Goal: Task Accomplishment & Management: Use online tool/utility

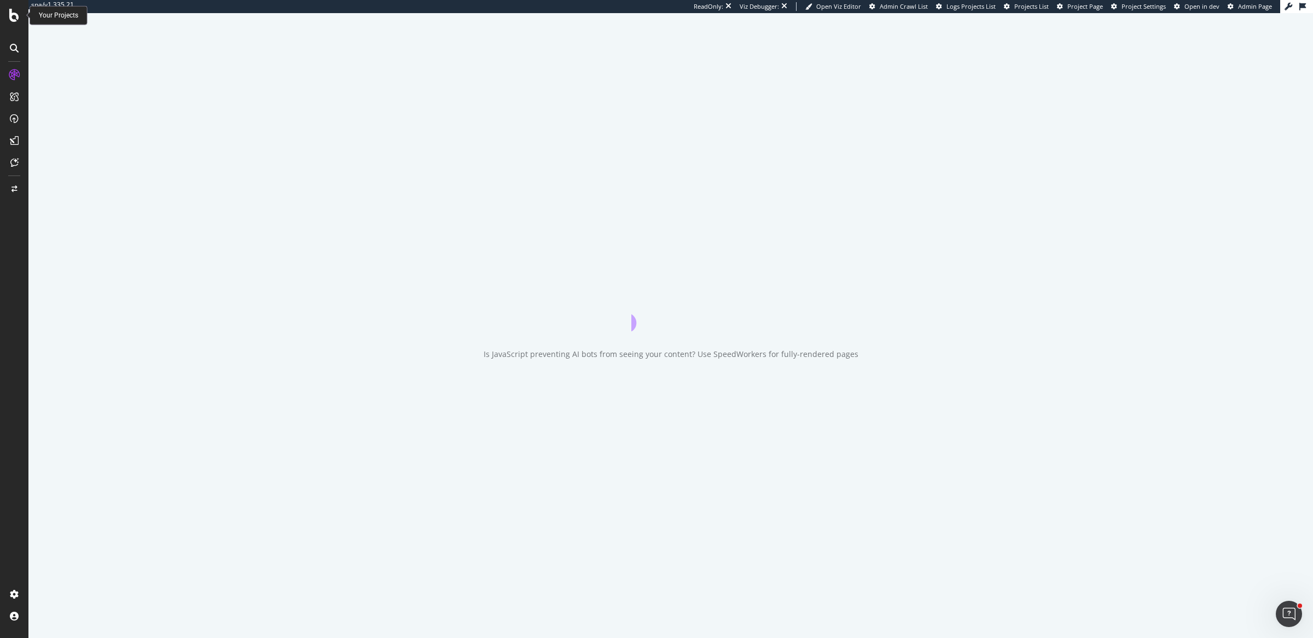
click at [10, 16] on icon at bounding box center [14, 15] width 10 height 13
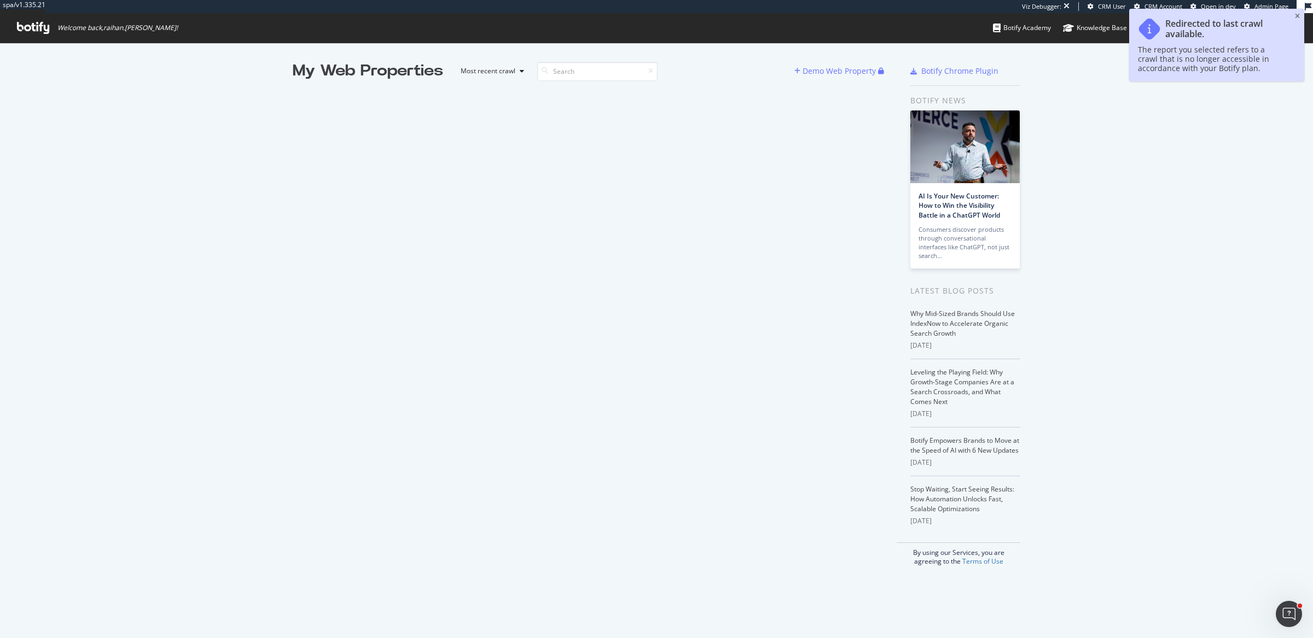
scroll to position [628, 1292]
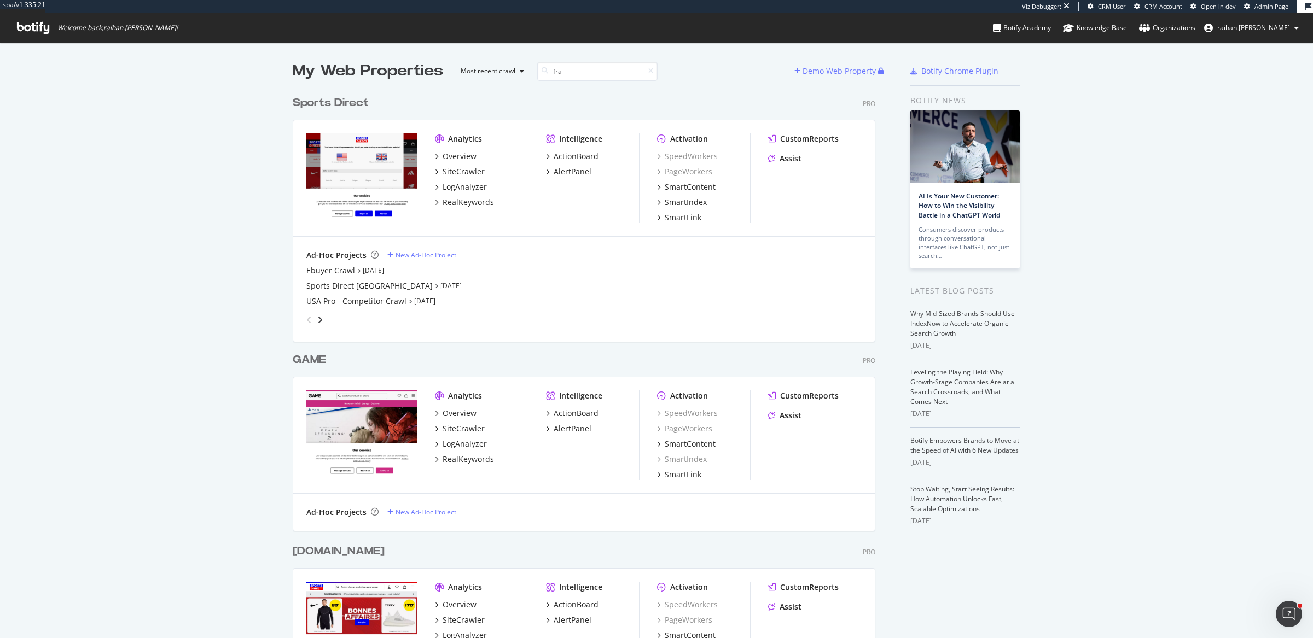
scroll to position [504, 580]
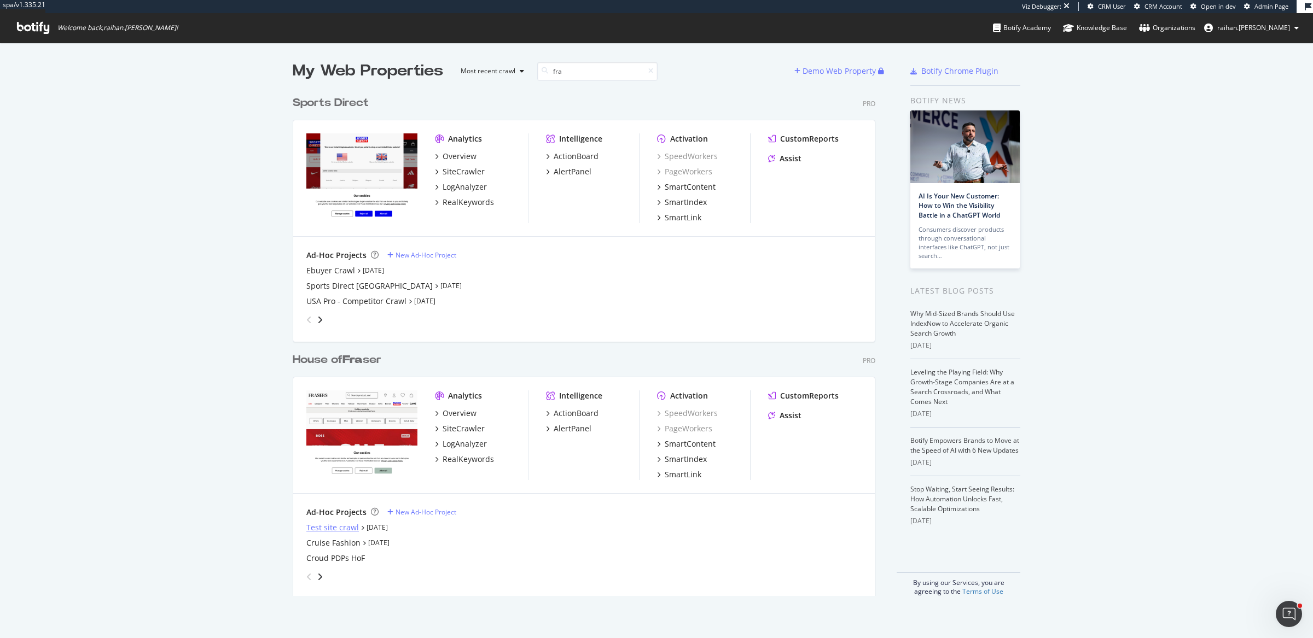
type input "fra"
click at [328, 531] on div "Test site crawl" at bounding box center [332, 527] width 53 height 11
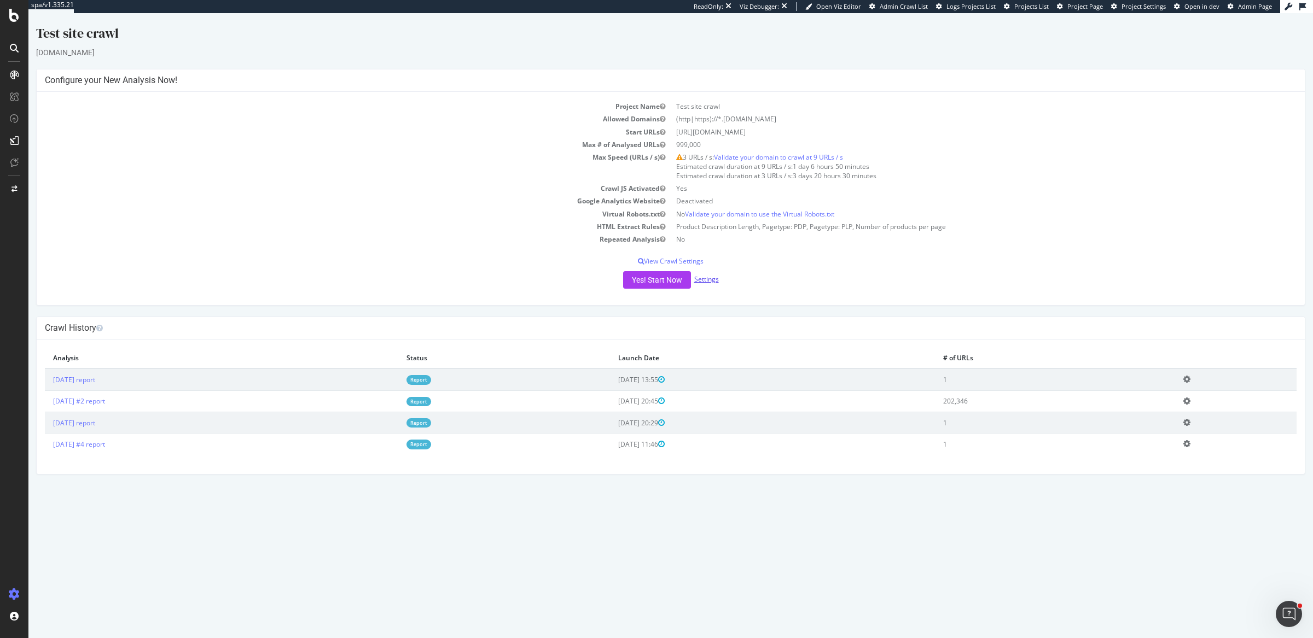
click at [700, 277] on link "Settings" at bounding box center [706, 279] width 25 height 9
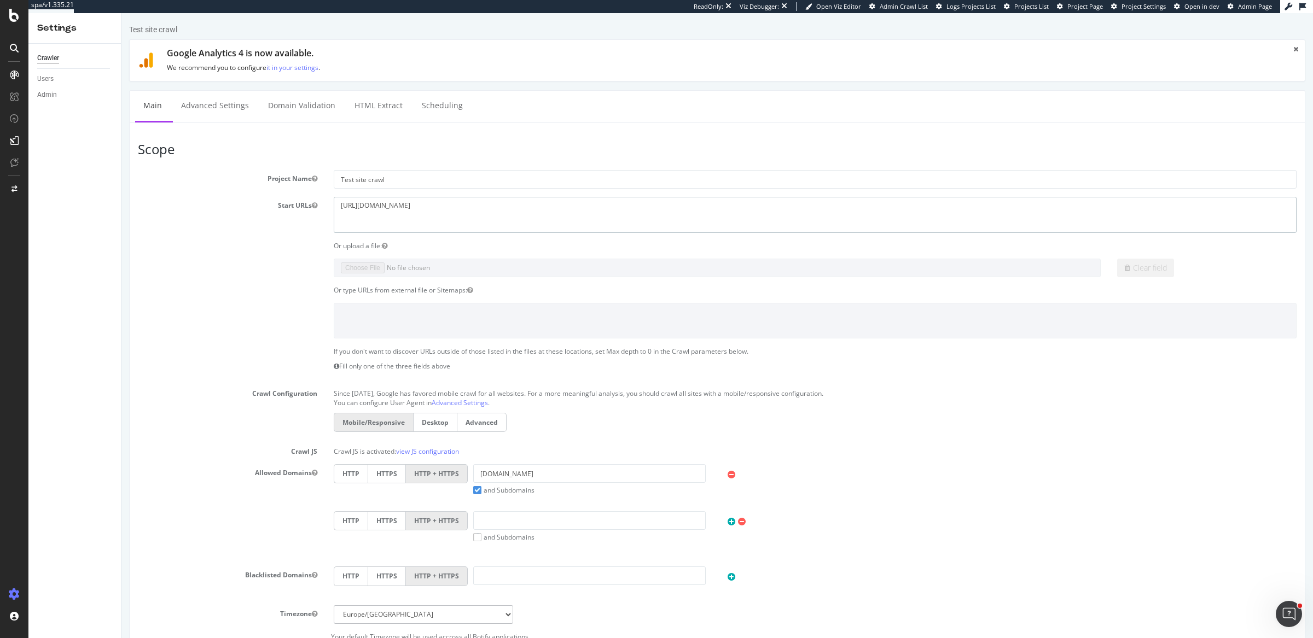
click at [419, 205] on textarea "[URL][DOMAIN_NAME]" at bounding box center [815, 215] width 963 height 36
click at [419, 205] on textarea "https://az-fras-prd-frasers-git-feat-plp-404s-frasers-group.vercel.app/" at bounding box center [815, 215] width 963 height 36
click at [210, 103] on link "Advanced Settings" at bounding box center [215, 106] width 84 height 30
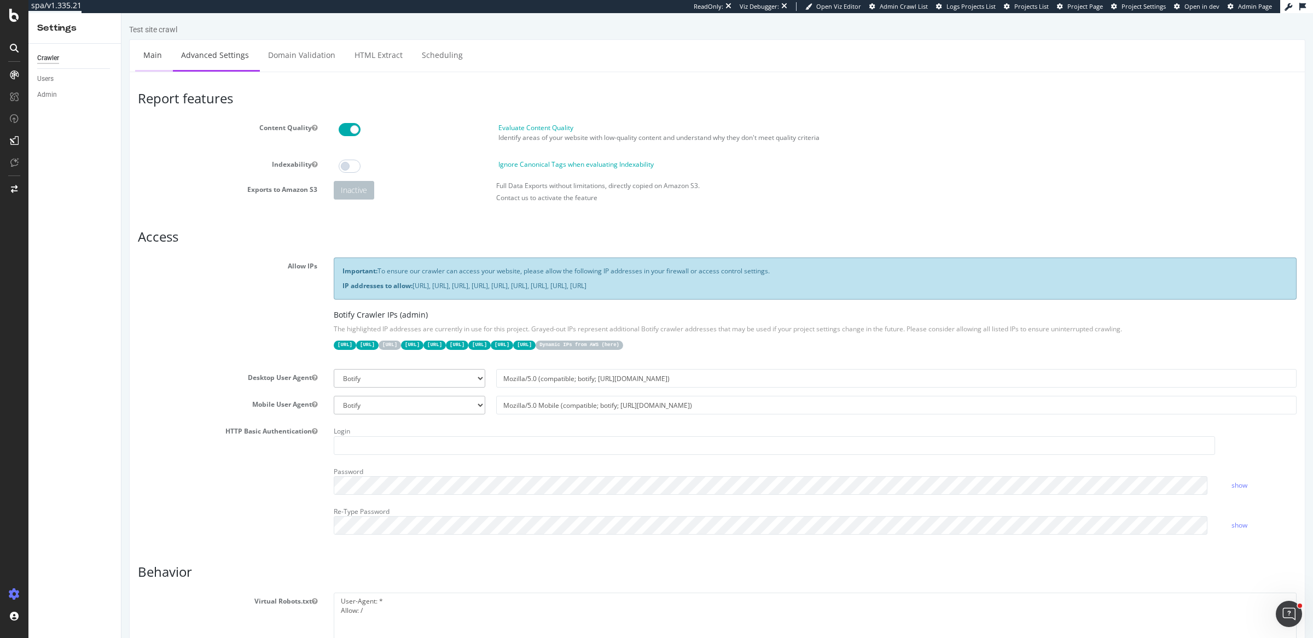
click at [152, 62] on link "Main" at bounding box center [152, 55] width 35 height 30
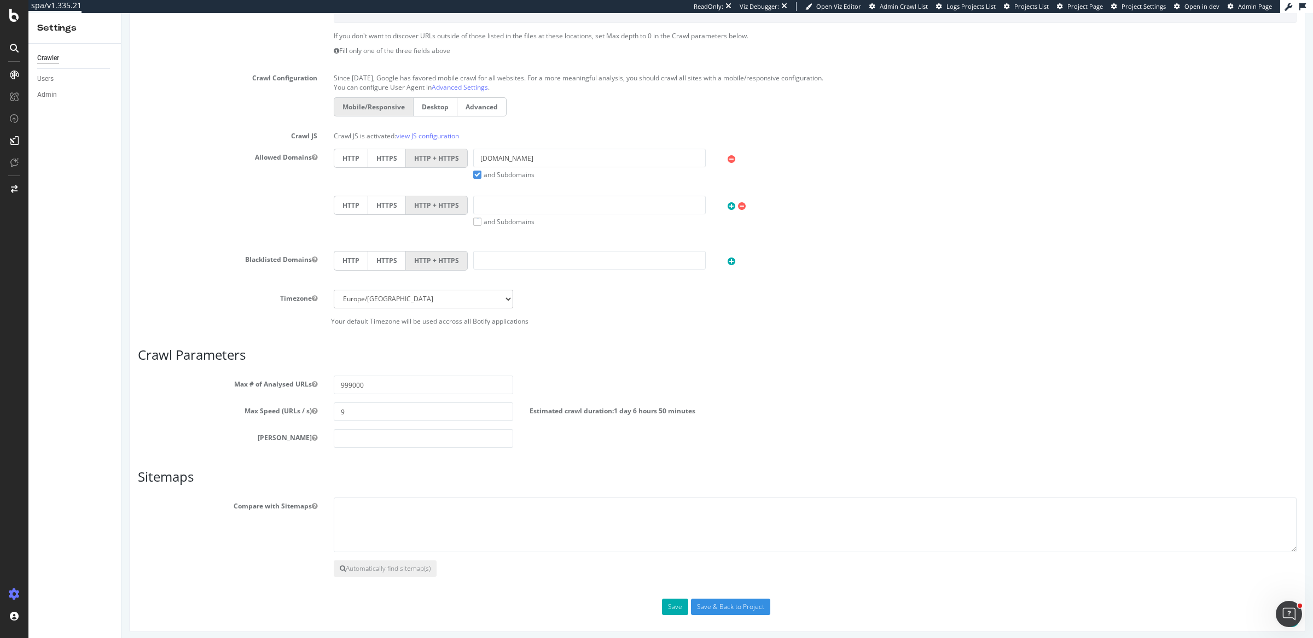
scroll to position [1, 0]
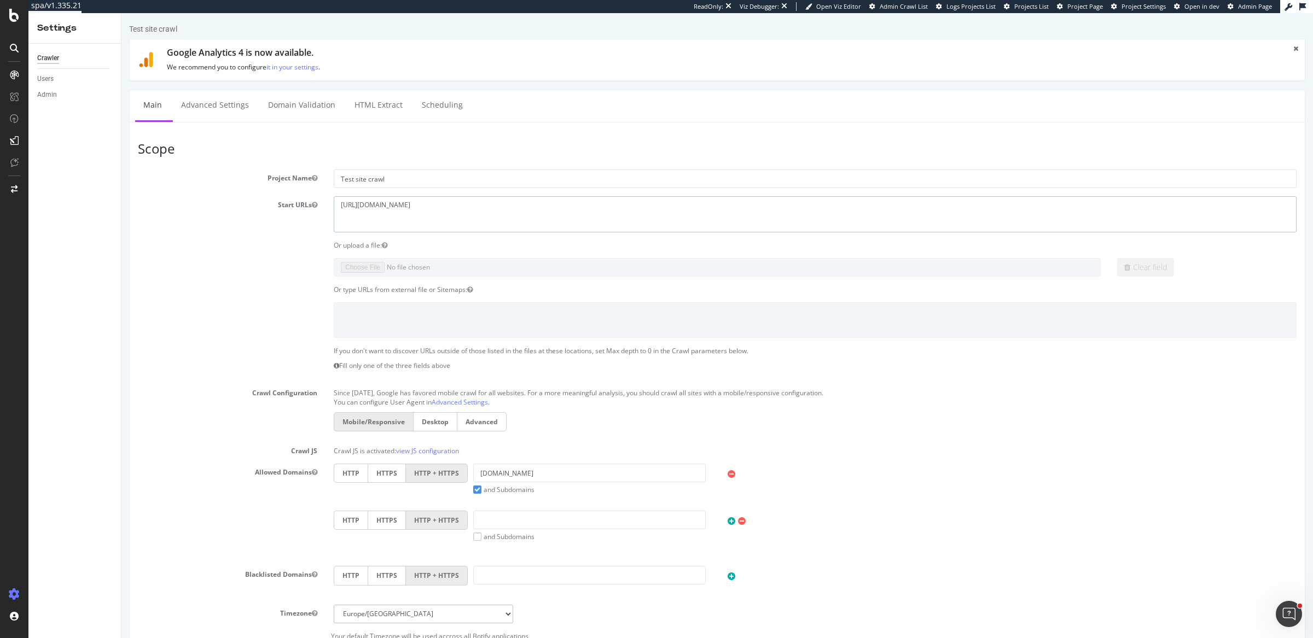
click at [414, 198] on textarea "[URL][DOMAIN_NAME]" at bounding box center [815, 214] width 963 height 36
click at [414, 198] on textarea "https://az-fras-prd-frasers-git-feat-plp-404s-frasers-group.vercel.app/" at bounding box center [815, 214] width 963 height 36
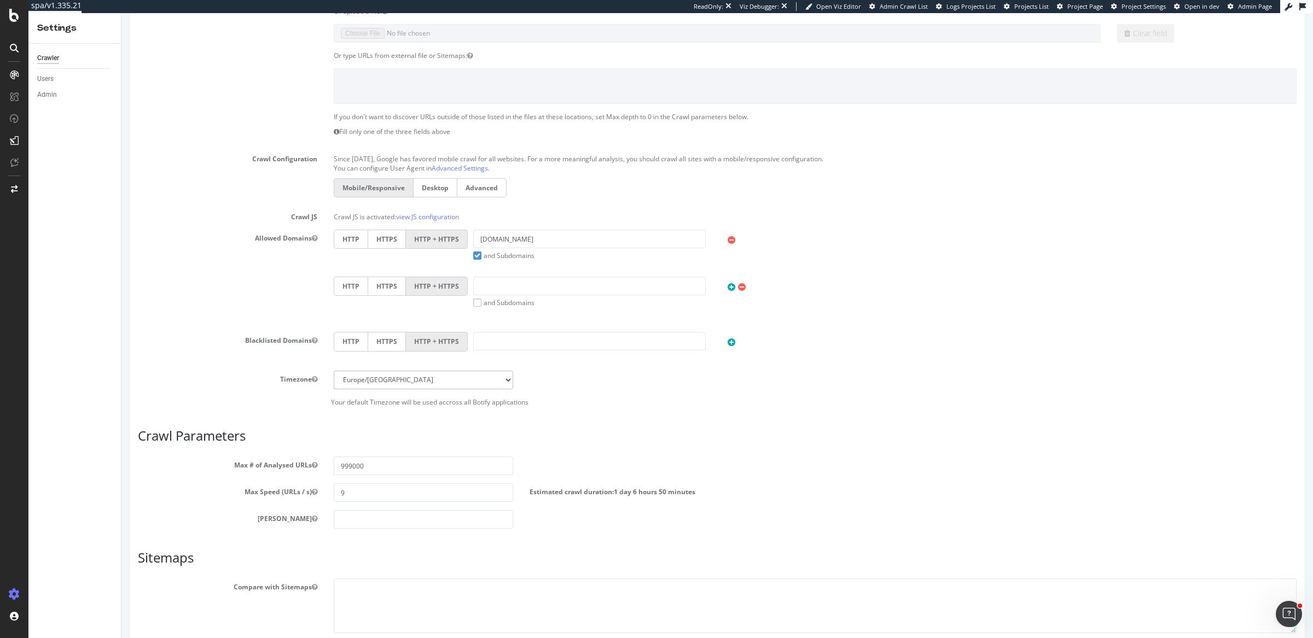
scroll to position [0, 0]
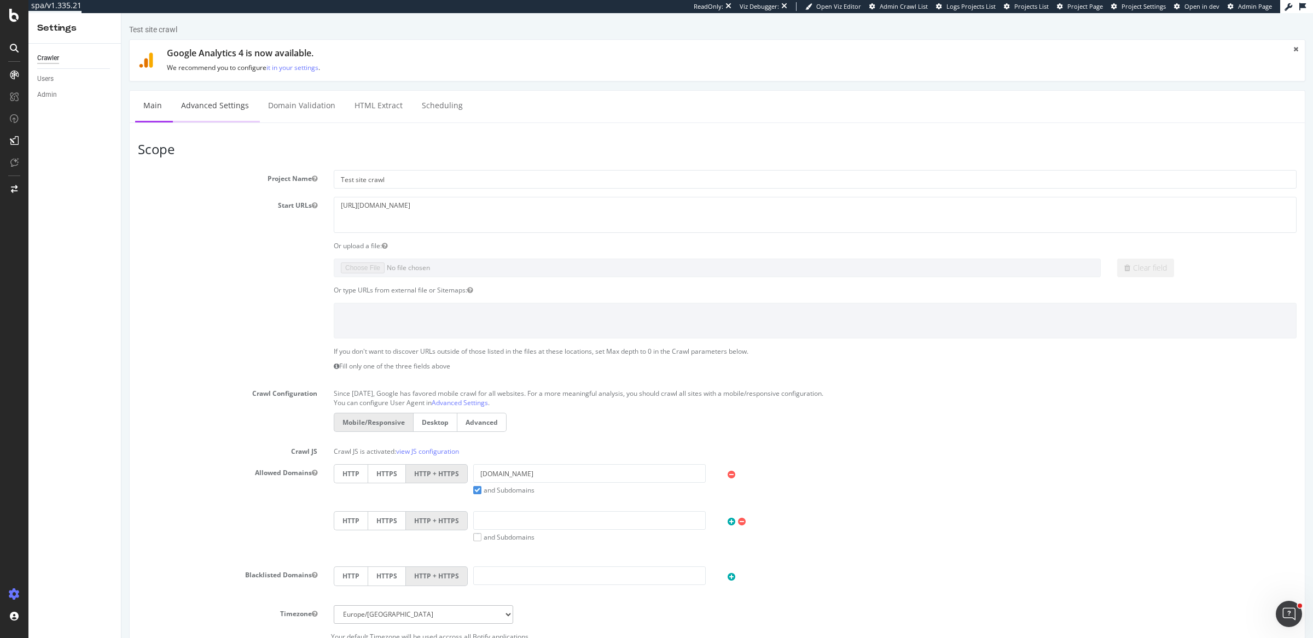
click at [192, 112] on link "Advanced Settings" at bounding box center [215, 106] width 84 height 30
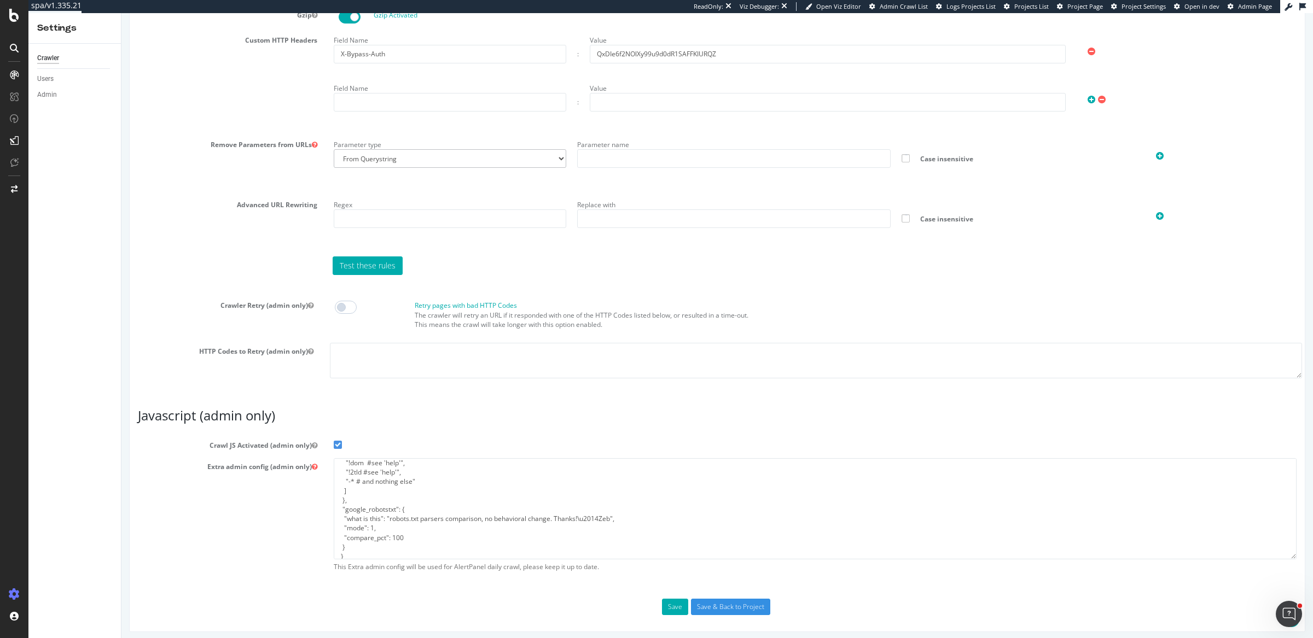
scroll to position [114, 0]
click at [350, 481] on textarea "{ "flags": [ "cube" ], "beta": { "pap_mini_rules": [ "!css", "+ *googletagmanag…" at bounding box center [815, 508] width 963 height 101
drag, startPoint x: 489, startPoint y: 498, endPoint x: 305, endPoint y: 515, distance: 184.6
click at [305, 515] on div "Extra admin config (admin only) { "flags": [ "cube" ], "beta": { "pap_mini_rule…" at bounding box center [717, 517] width 1175 height 119
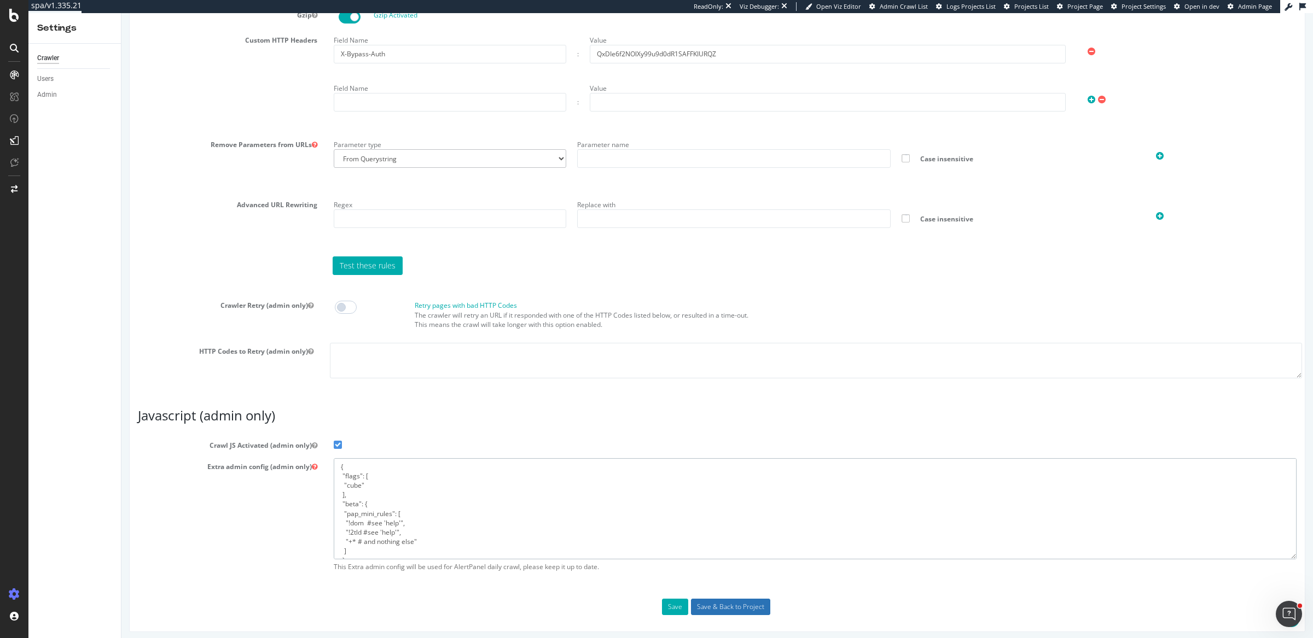
type textarea "{ "flags": [ "cube" ], "beta": { "pap_mini_rules": [ "!dom #see 'help'", "!2tld…"
click at [723, 599] on input "Save & Back to Project" at bounding box center [730, 607] width 79 height 16
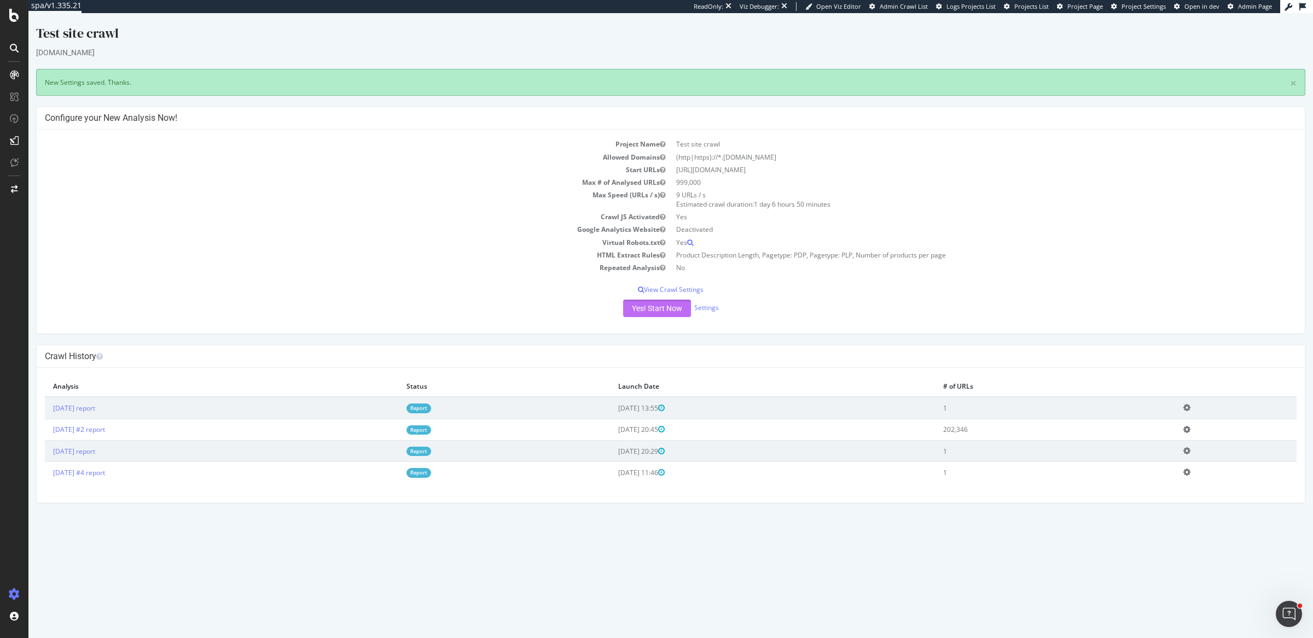
click at [675, 308] on button "Yes! Start Now" at bounding box center [657, 309] width 68 height 18
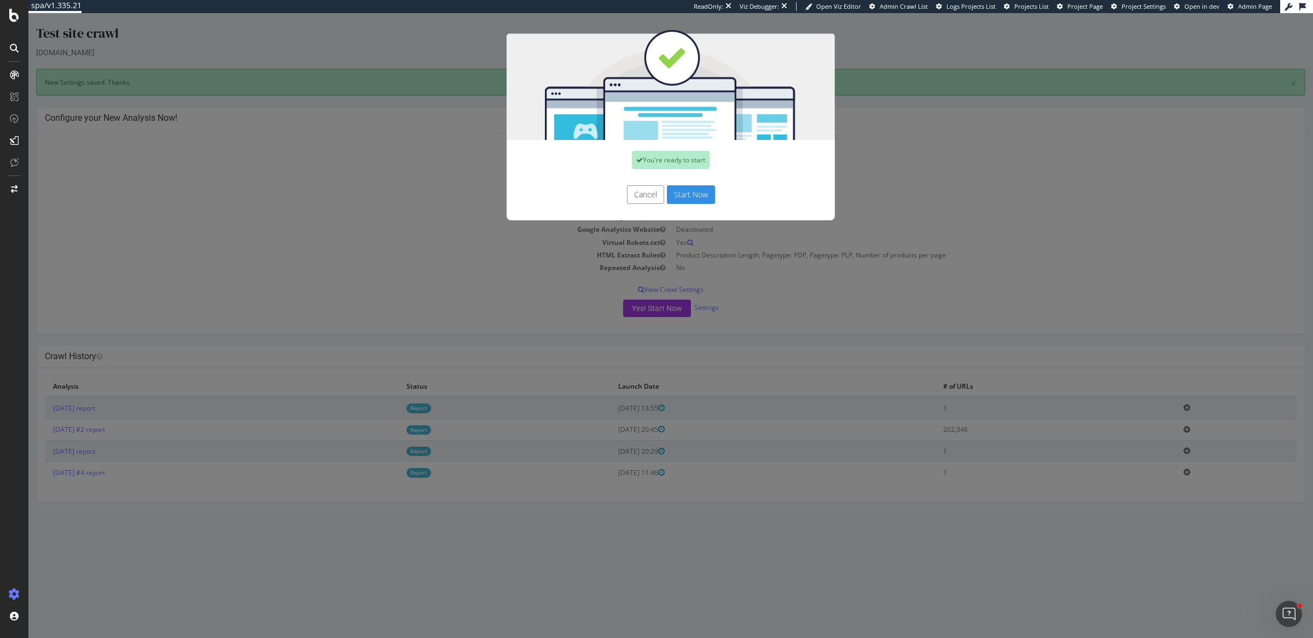
click at [669, 194] on button "Start Now" at bounding box center [691, 194] width 48 height 19
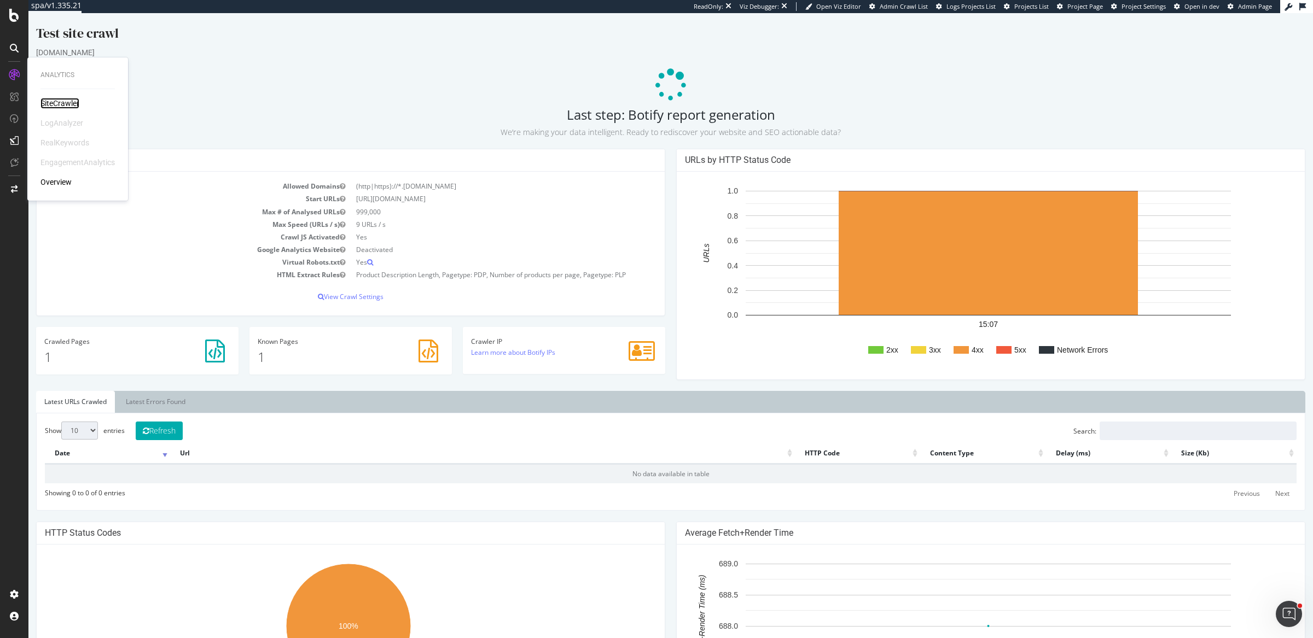
drag, startPoint x: 62, startPoint y: 102, endPoint x: 51, endPoint y: 78, distance: 26.2
click at [62, 102] on div "SiteCrawler" at bounding box center [59, 103] width 39 height 11
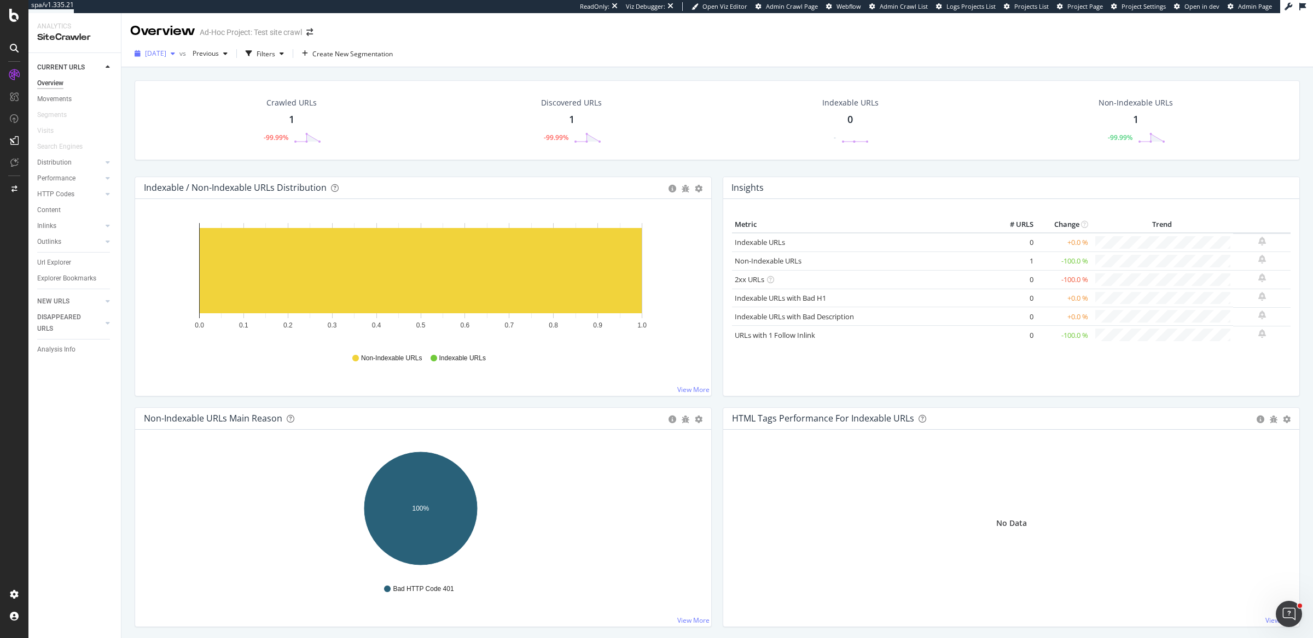
click at [166, 57] on span "2025 Aug. 13th" at bounding box center [155, 53] width 21 height 9
click at [193, 96] on div "2025 Aug. 10th #2" at bounding box center [175, 96] width 59 height 10
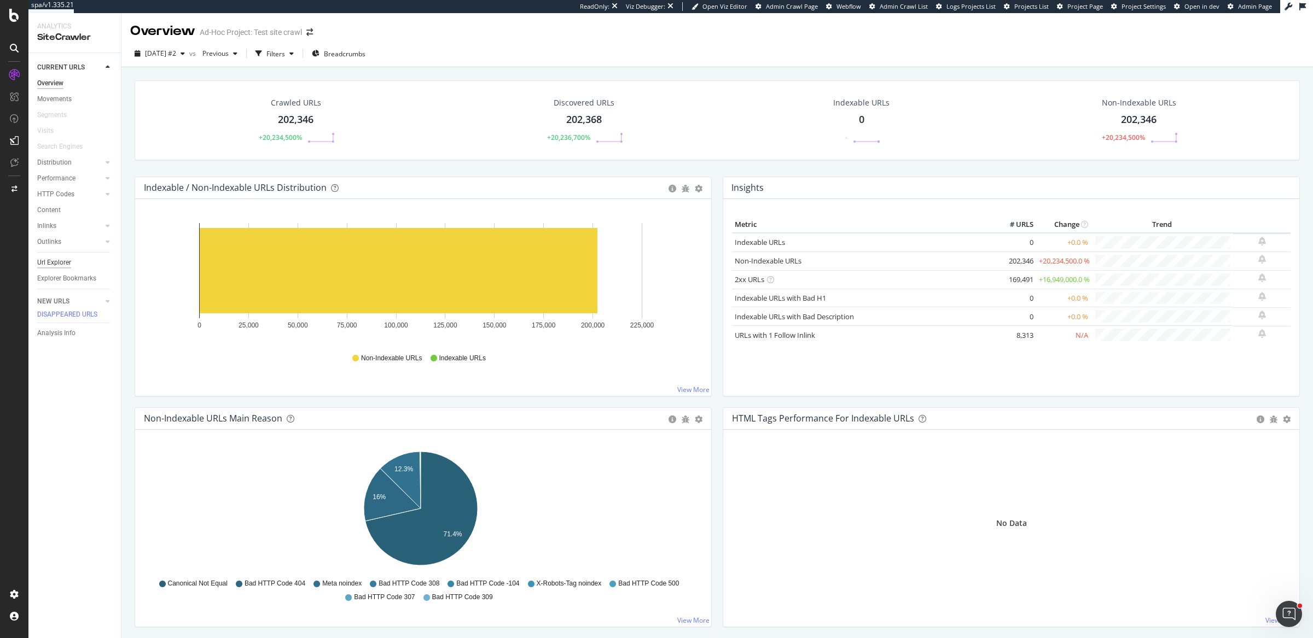
click at [60, 264] on div "Url Explorer" at bounding box center [54, 262] width 34 height 11
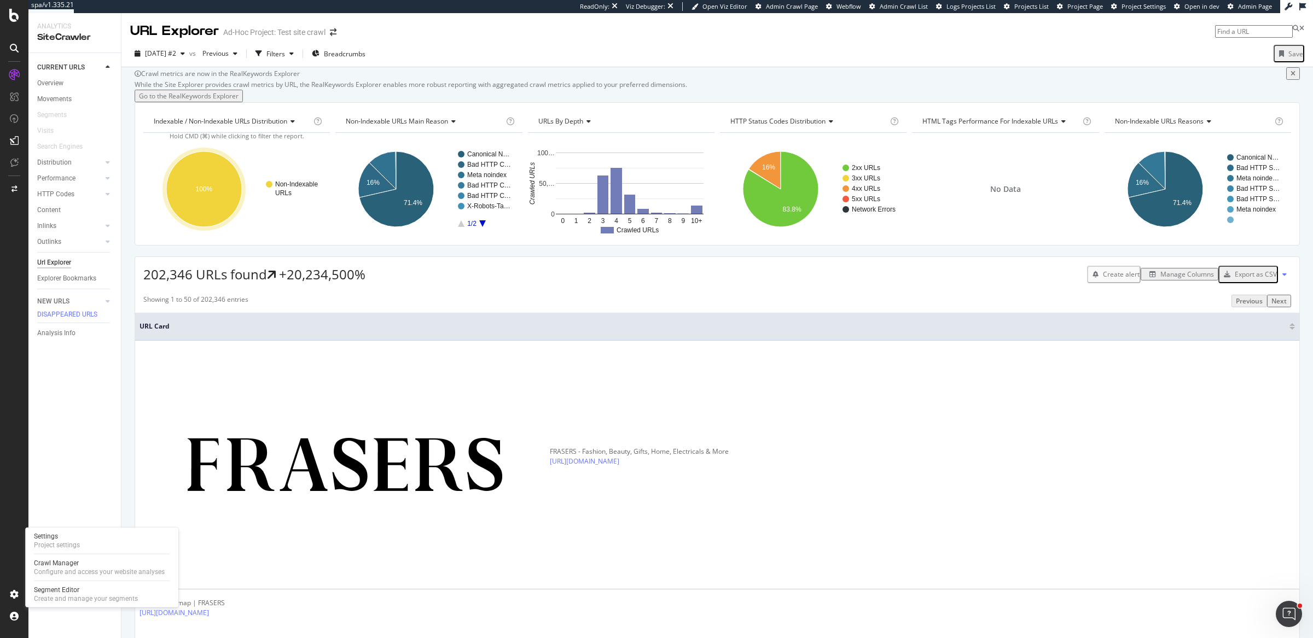
click at [79, 580] on div "Settings Project settings Crawl Manager Configure and access your website analy…" at bounding box center [101, 568] width 153 height 80
click at [94, 562] on div "Crawl Manager" at bounding box center [99, 563] width 131 height 9
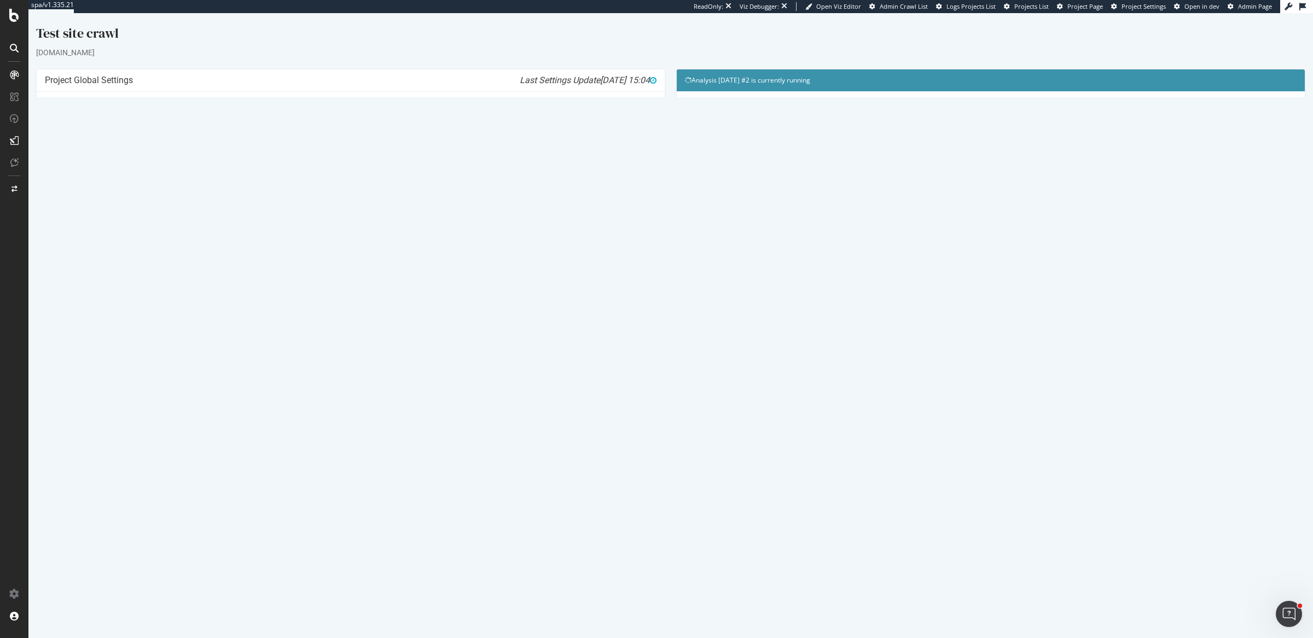
click at [988, 241] on link "Watch Live Stats" at bounding box center [990, 236] width 74 height 18
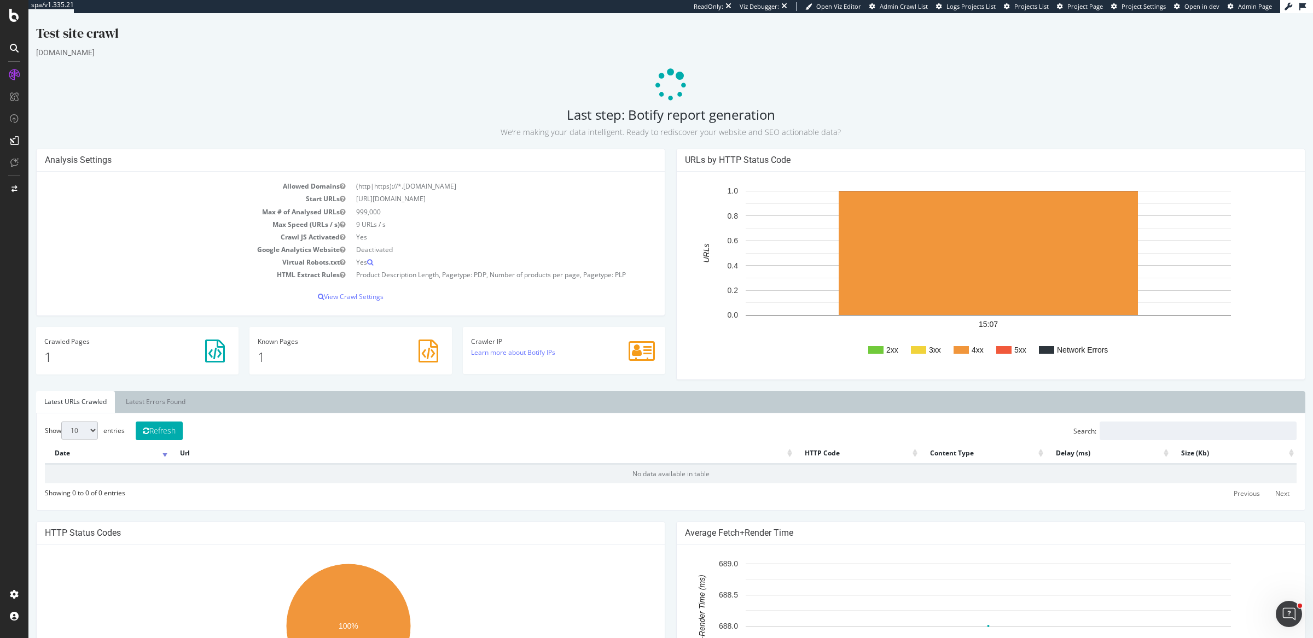
click at [1061, 73] on p at bounding box center [670, 85] width 1269 height 33
click at [172, 433] on button "Refresh" at bounding box center [159, 431] width 47 height 19
click at [172, 427] on button "Refresh" at bounding box center [159, 431] width 47 height 19
click at [159, 388] on div "Analysis Settings Allowed Domains (http|https)://*.az-fras-prd-frasers-git-feat…" at bounding box center [671, 270] width 1280 height 242
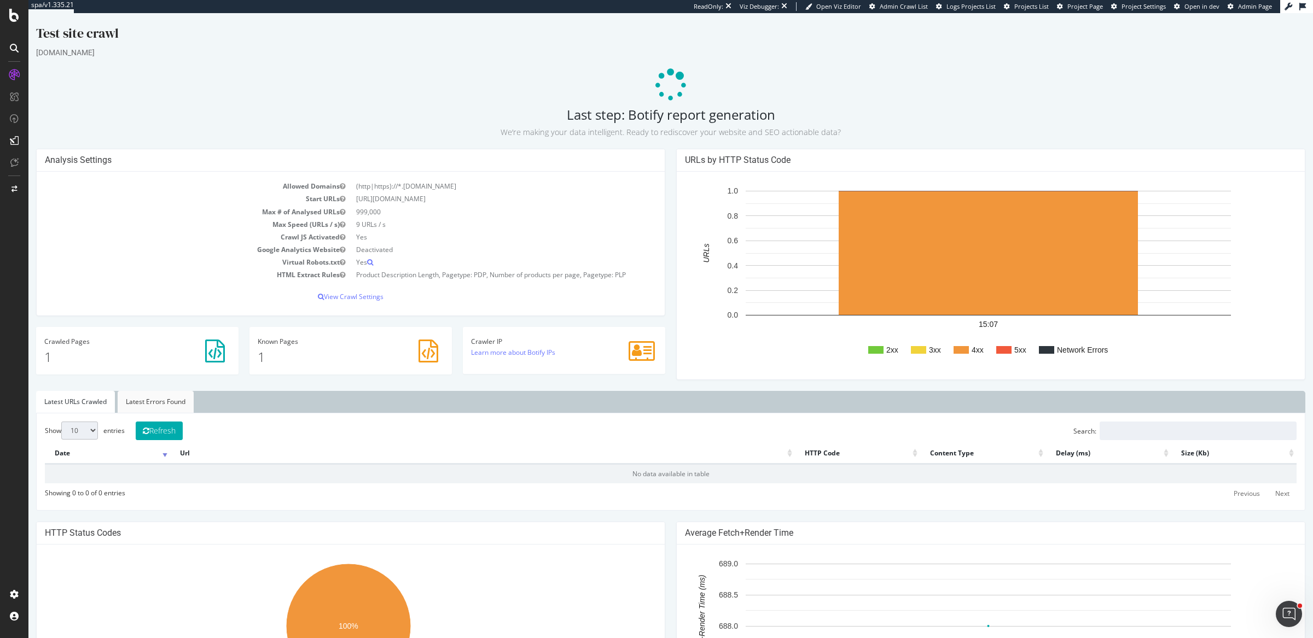
click at [159, 401] on link "Latest Errors Found" at bounding box center [156, 402] width 76 height 22
click at [156, 429] on button "Refresh" at bounding box center [159, 431] width 47 height 19
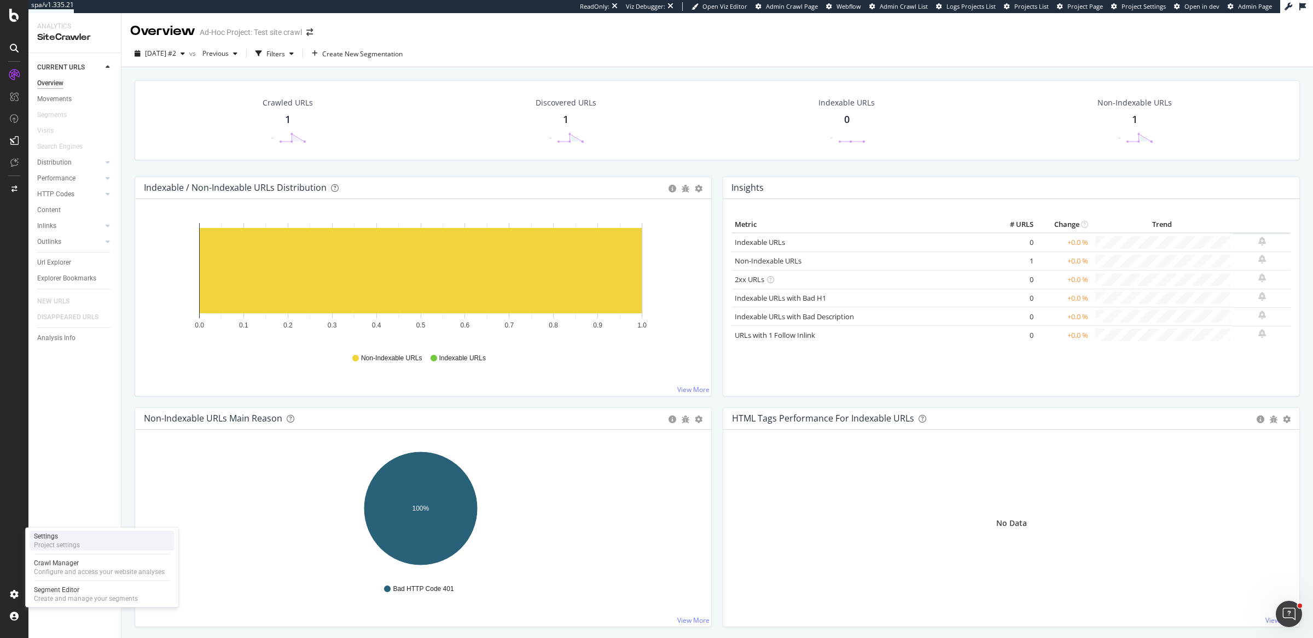
click at [113, 540] on div "Settings Project settings" at bounding box center [102, 541] width 144 height 20
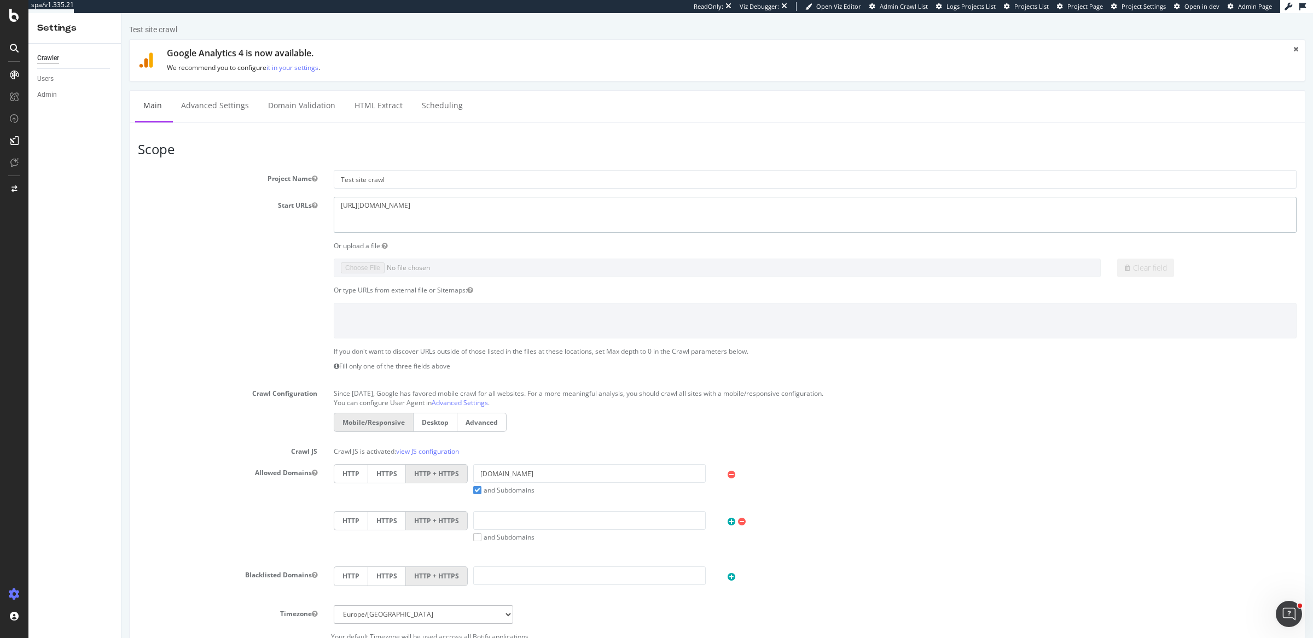
click at [335, 206] on textarea "[URL][DOMAIN_NAME]" at bounding box center [815, 215] width 963 height 36
paste textarea "[URL][DOMAIN_NAME]"
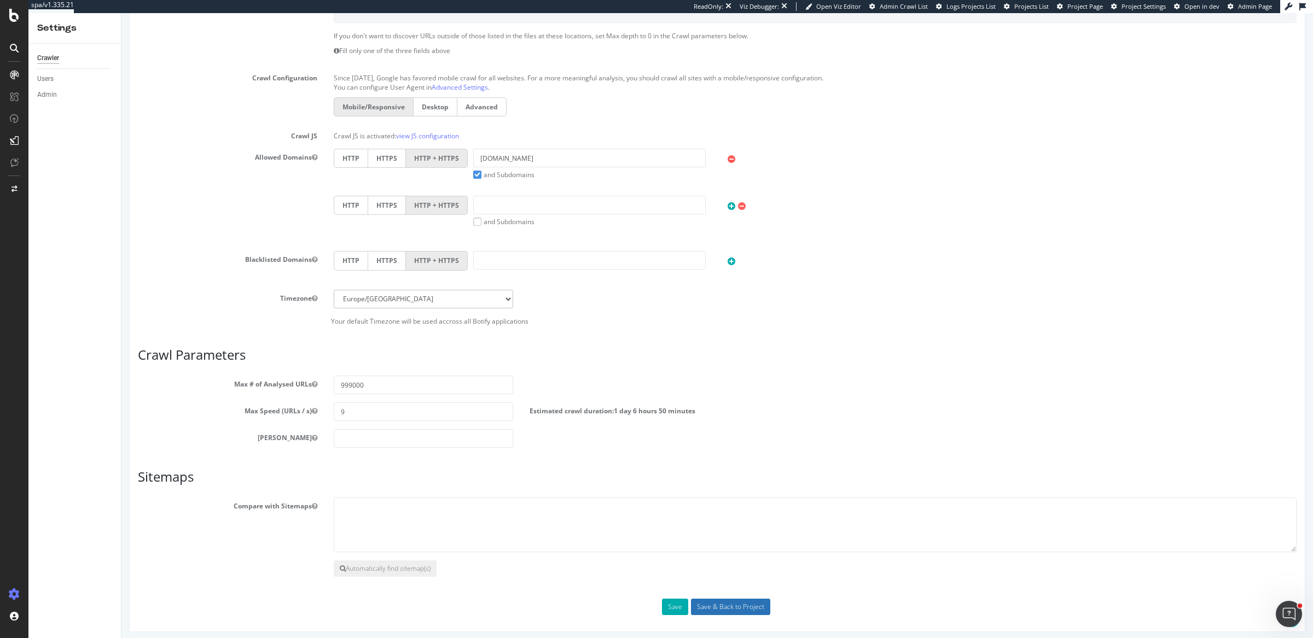
type textarea "[URL][DOMAIN_NAME] [URL][DOMAIN_NAME]"
click at [703, 604] on input "Save & Back to Project" at bounding box center [730, 607] width 79 height 16
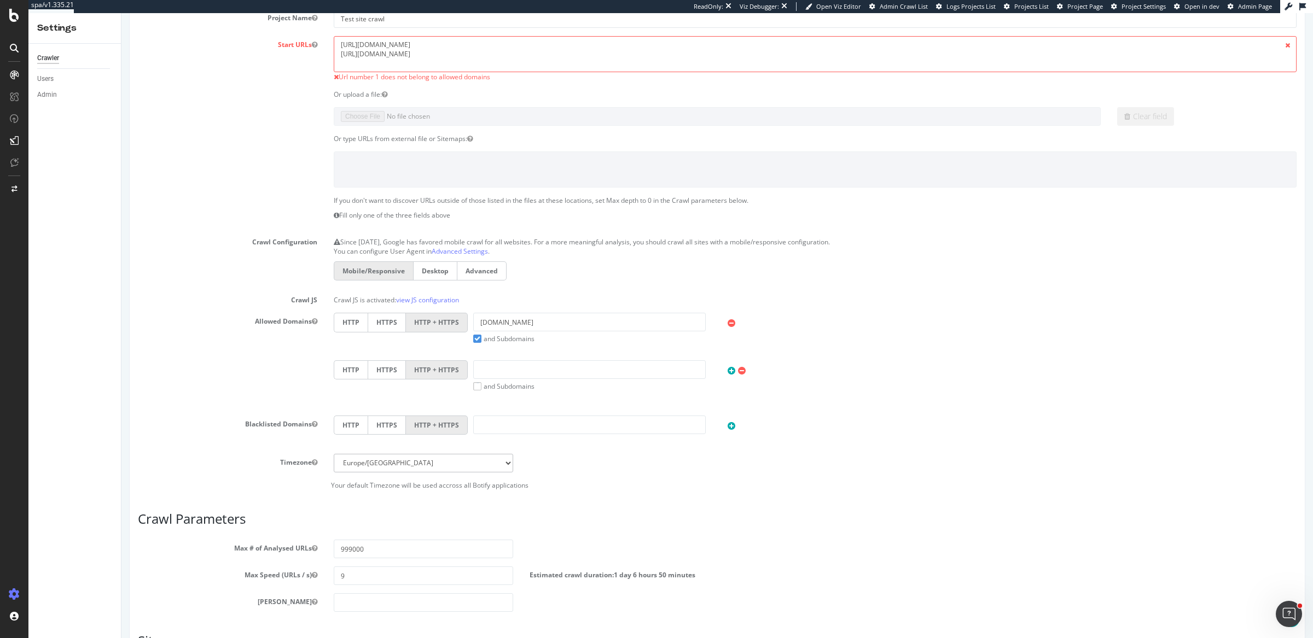
scroll to position [0, 0]
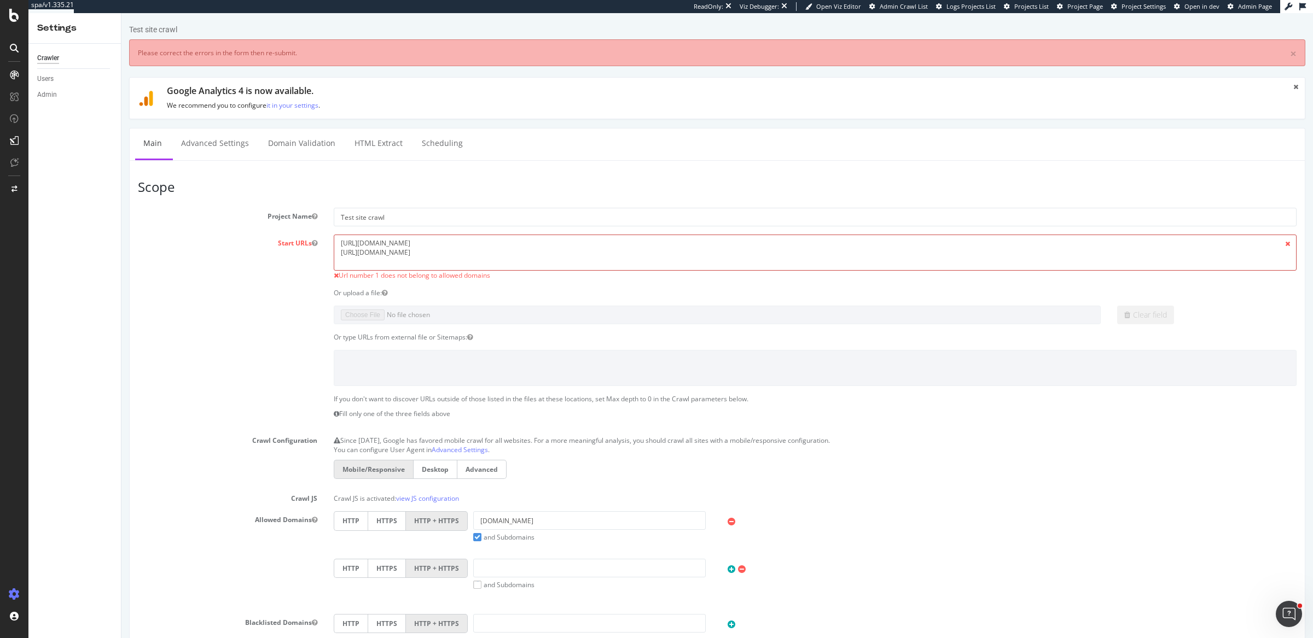
drag, startPoint x: 362, startPoint y: 242, endPoint x: 441, endPoint y: 242, distance: 79.9
click at [441, 242] on textarea "[URL][DOMAIN_NAME] [URL][DOMAIN_NAME]" at bounding box center [815, 253] width 963 height 36
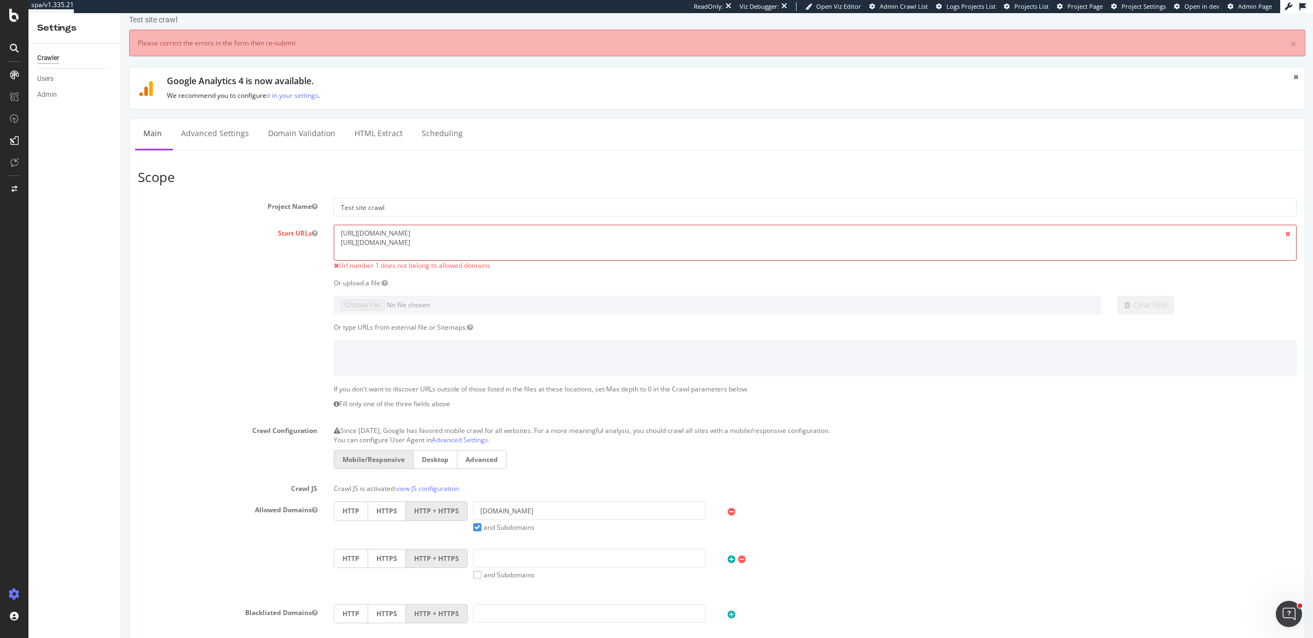
scroll to position [16, 0]
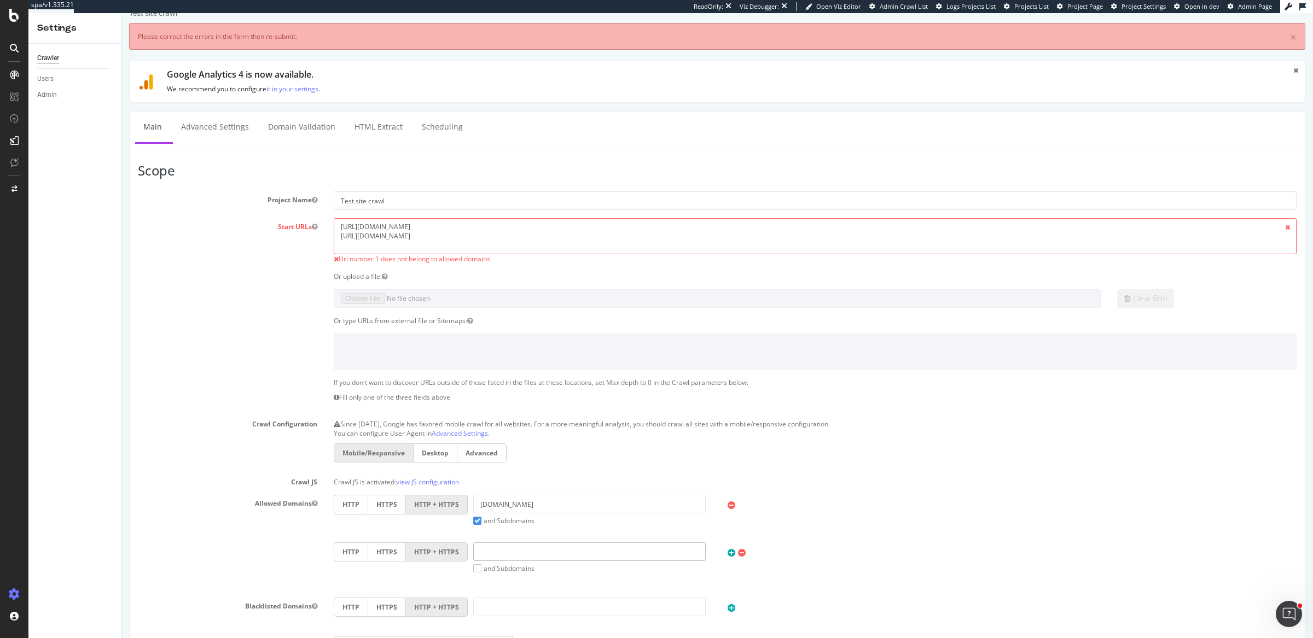
click at [537, 551] on input "text" at bounding box center [589, 552] width 232 height 19
paste input "[DOMAIN_NAME]"
type input "[DOMAIN_NAME]"
click at [473, 564] on label "and Subdomains" at bounding box center [503, 568] width 61 height 9
click at [121, 13] on input "and Subdomains" at bounding box center [121, 13] width 0 height 0
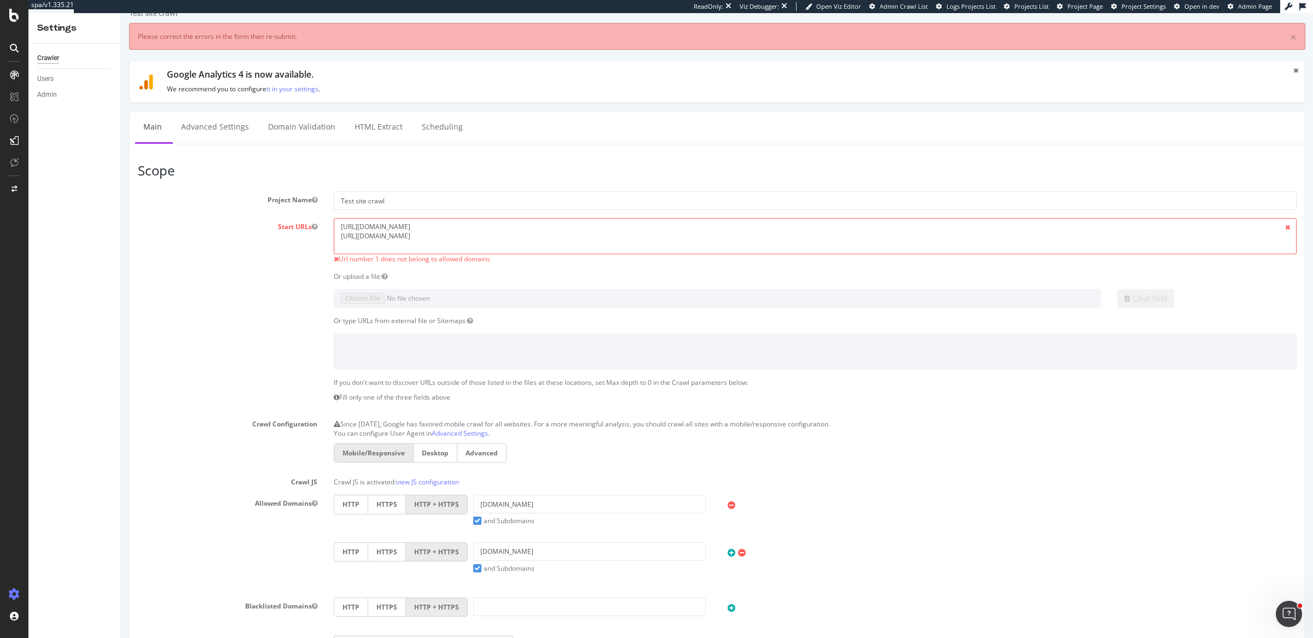
click at [727, 552] on icon at bounding box center [731, 553] width 8 height 9
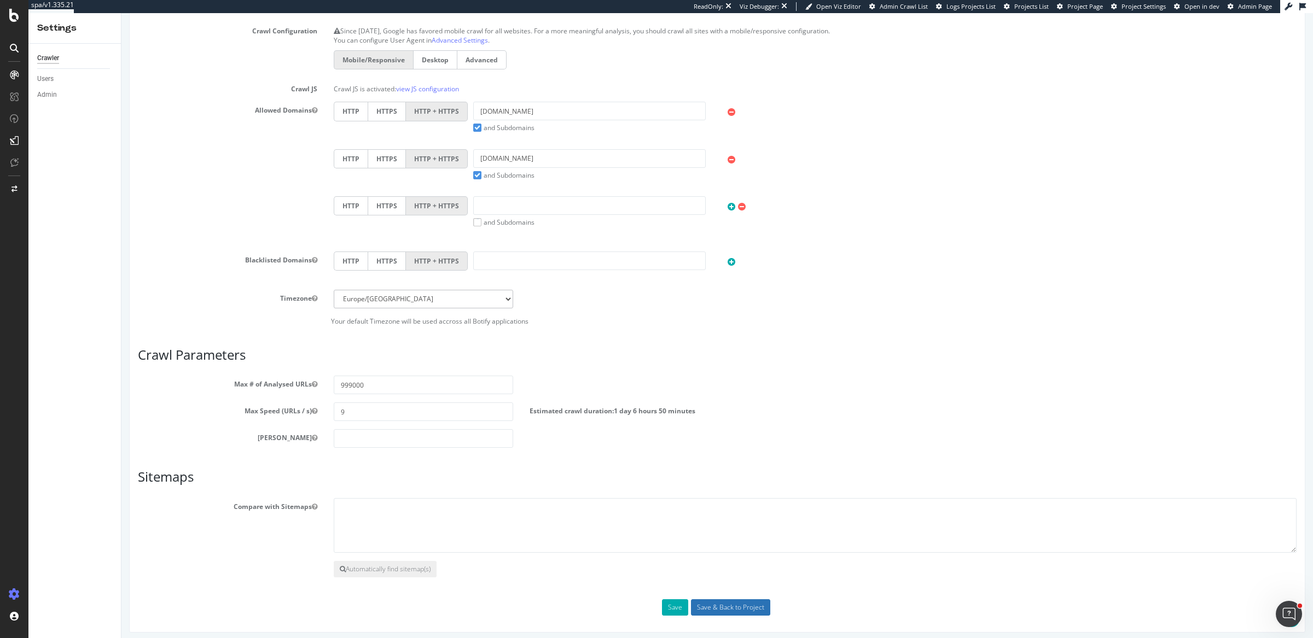
click at [716, 600] on input "Save & Back to Project" at bounding box center [730, 607] width 79 height 16
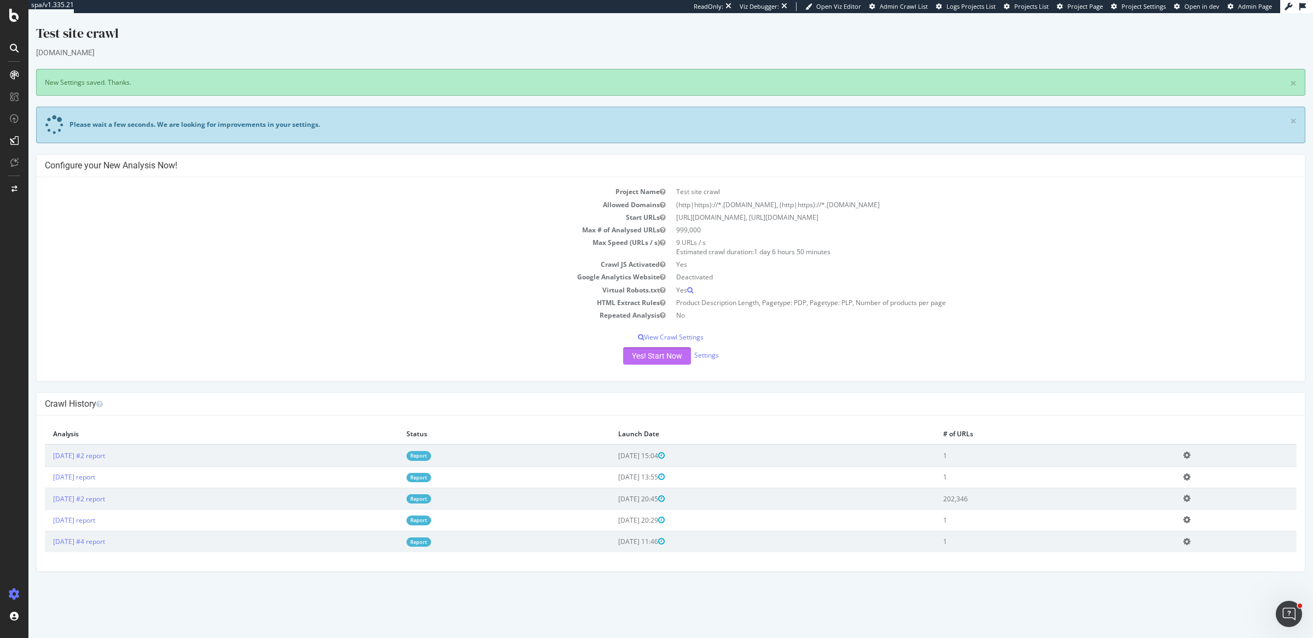
click at [667, 348] on button "Yes! Start Now" at bounding box center [657, 356] width 68 height 18
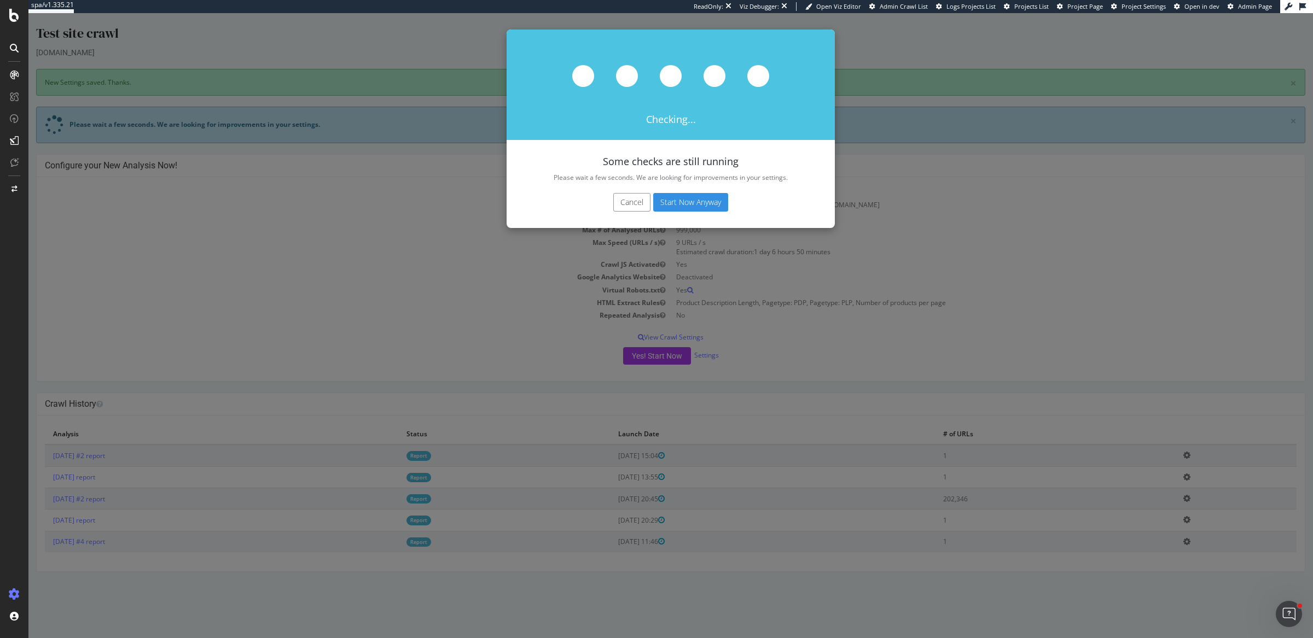
click at [669, 209] on button "Start Now Anyway" at bounding box center [690, 202] width 75 height 19
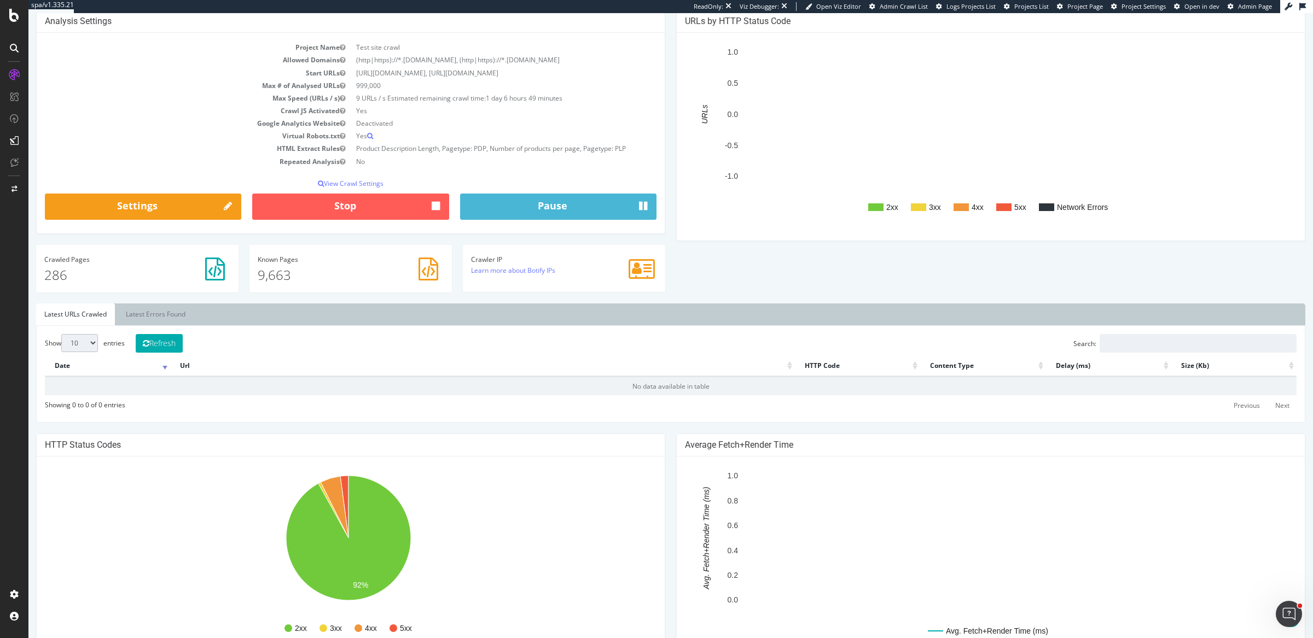
scroll to position [149, 0]
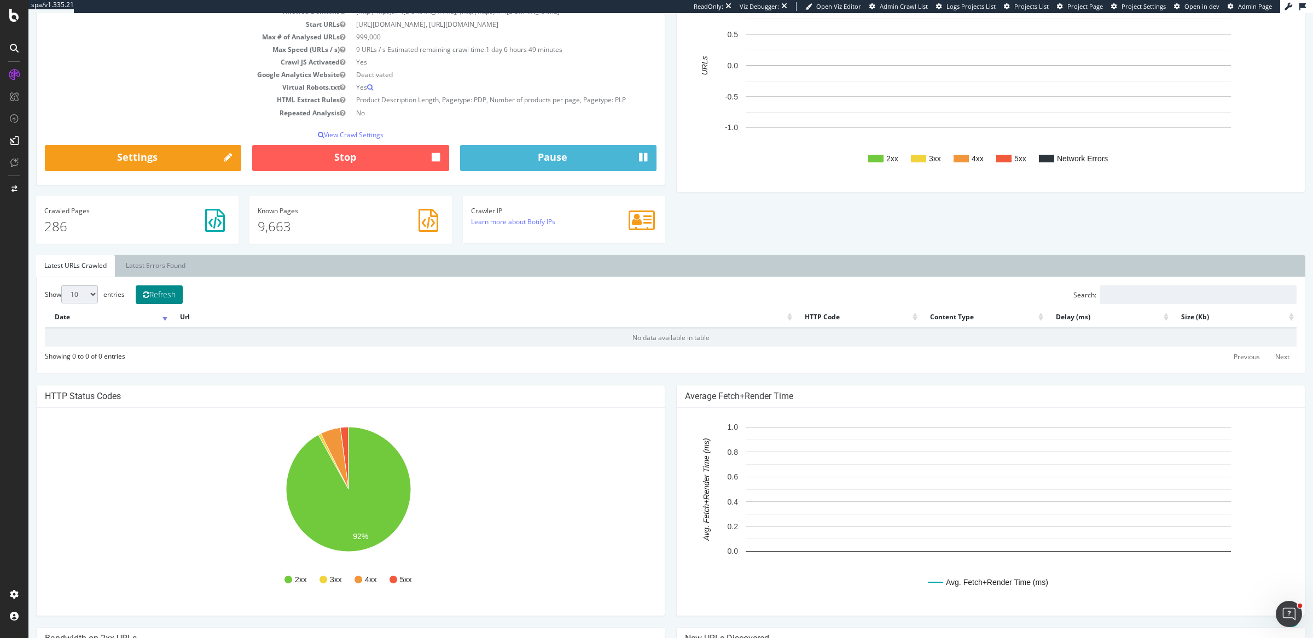
click at [150, 304] on button "Refresh" at bounding box center [159, 295] width 47 height 19
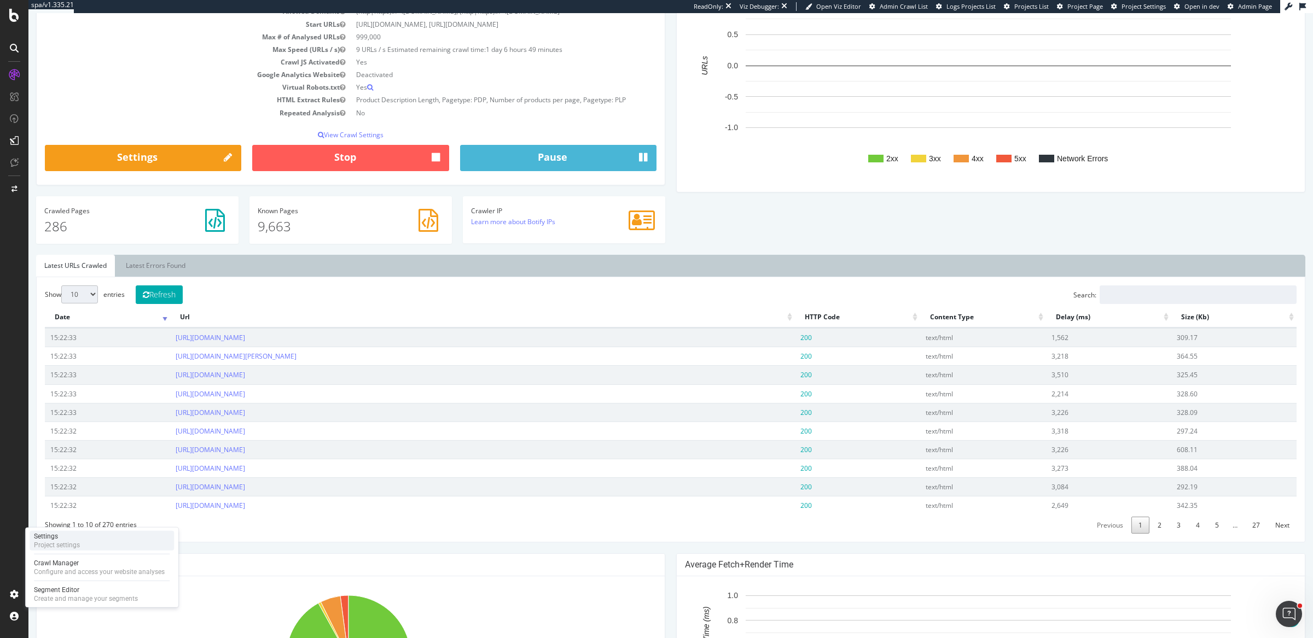
click at [84, 538] on div "Settings Project settings" at bounding box center [102, 541] width 144 height 20
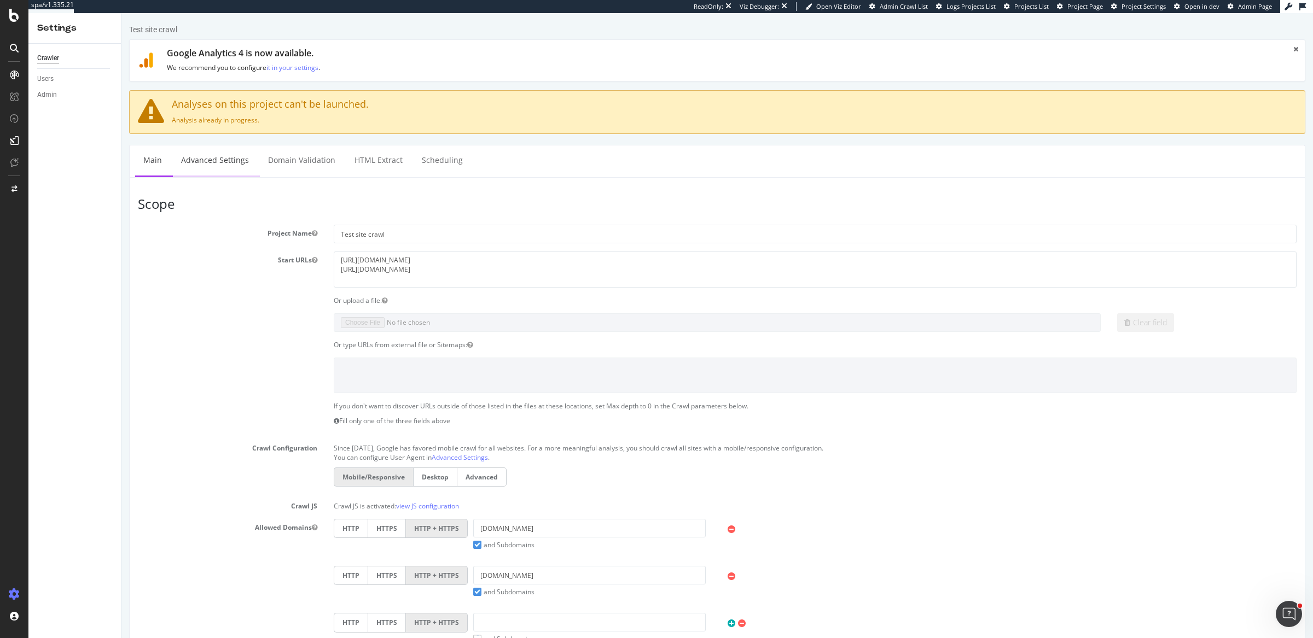
click at [222, 153] on link "Advanced Settings" at bounding box center [215, 160] width 84 height 30
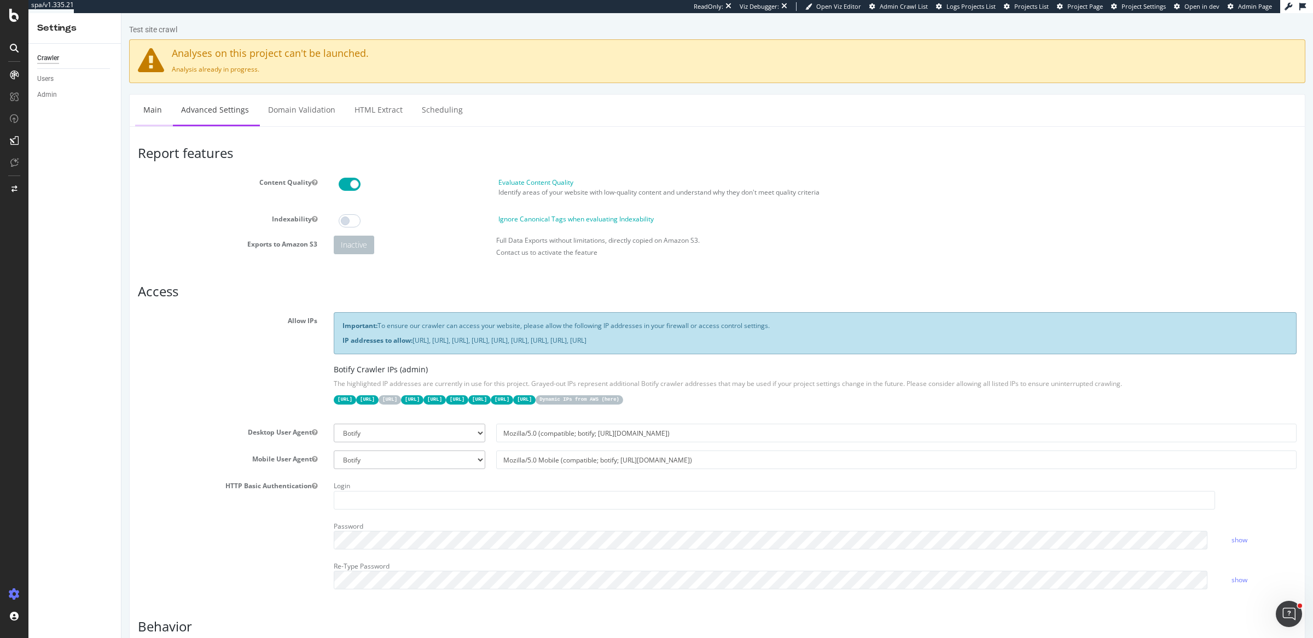
click at [144, 113] on link "Main" at bounding box center [152, 110] width 35 height 30
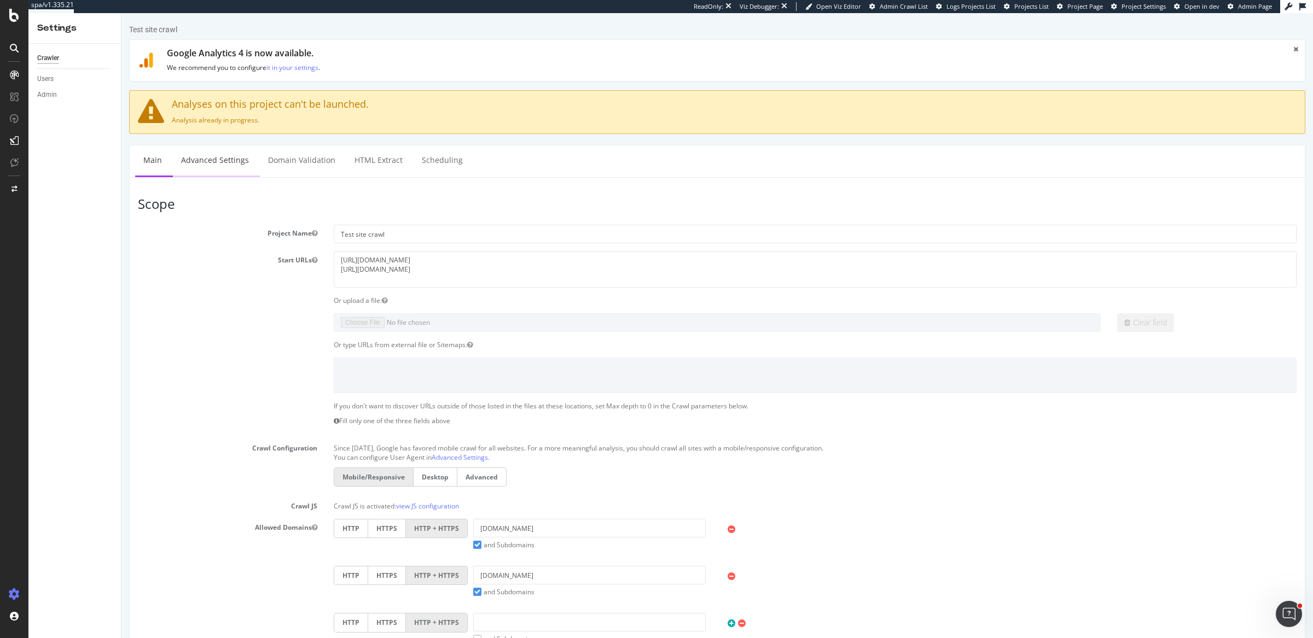
click at [232, 166] on link "Advanced Settings" at bounding box center [215, 160] width 84 height 30
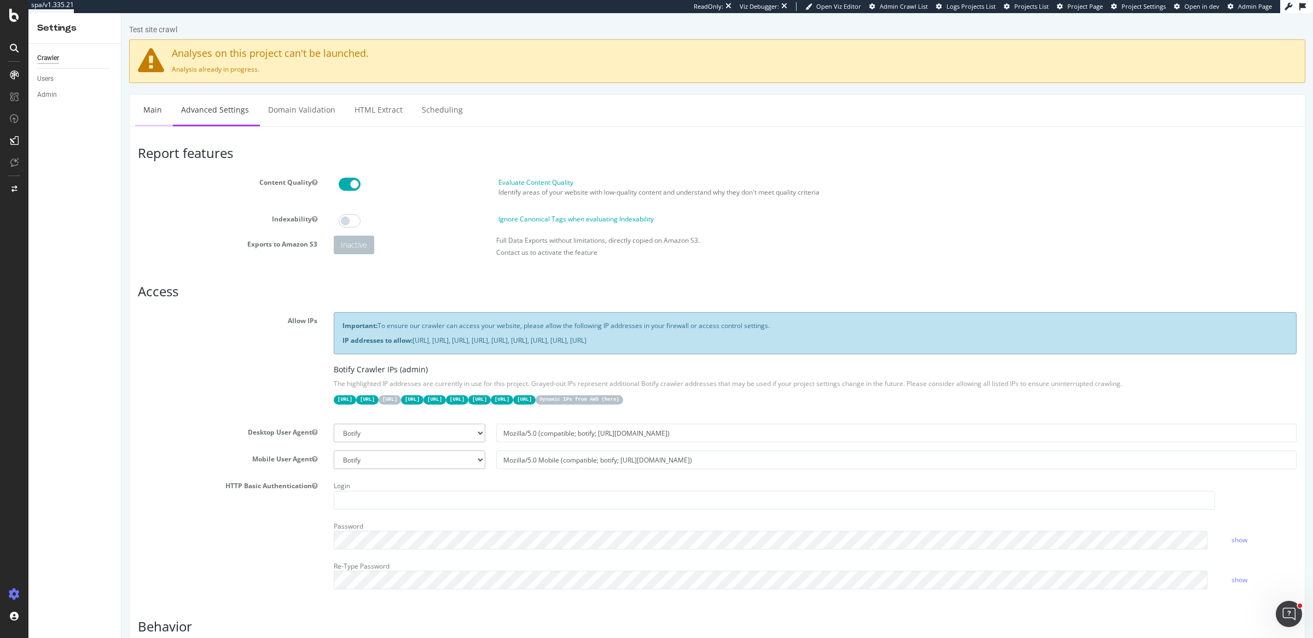
click at [139, 107] on link "Main" at bounding box center [152, 110] width 35 height 30
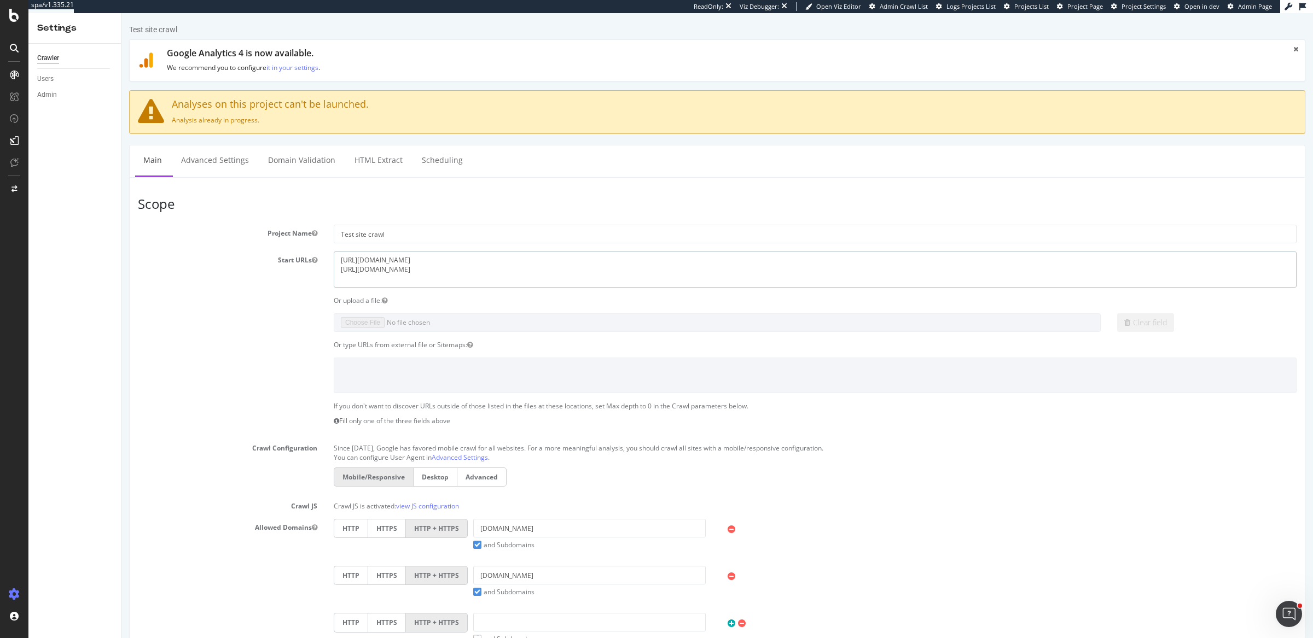
click at [402, 267] on textarea "[URL][DOMAIN_NAME] [URL][DOMAIN_NAME]" at bounding box center [815, 270] width 963 height 36
click at [85, 567] on div "Crawl Manager" at bounding box center [99, 563] width 131 height 9
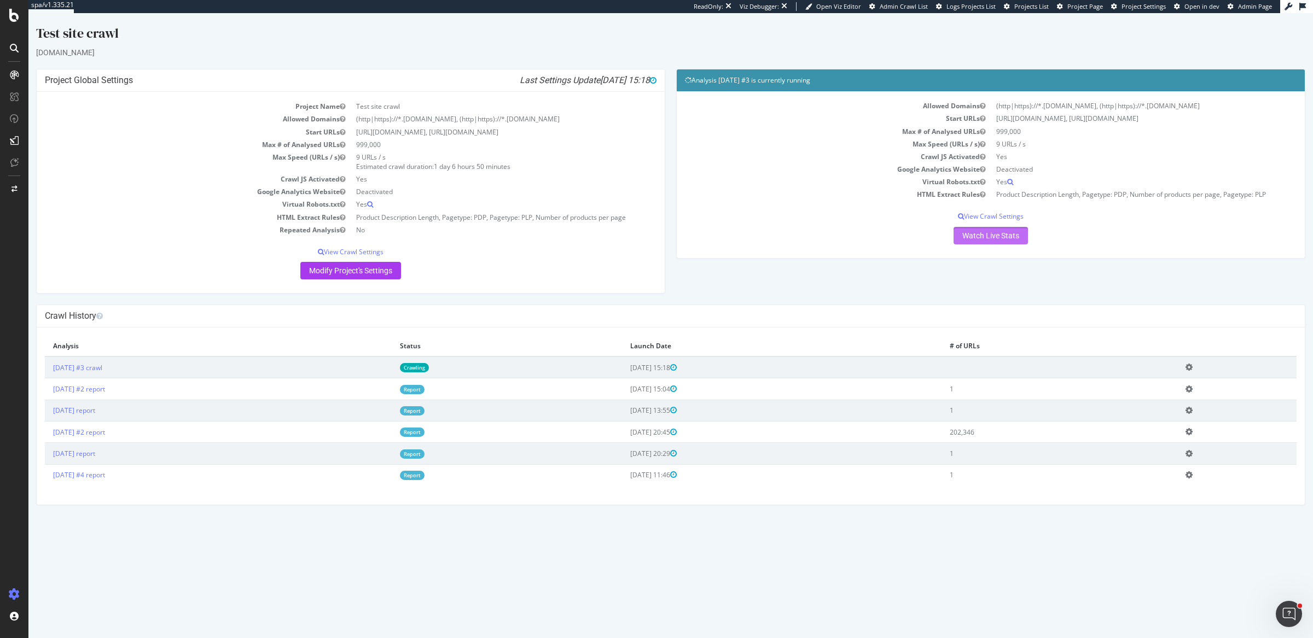
click at [971, 245] on link "Watch Live Stats" at bounding box center [990, 236] width 74 height 18
